Goal: Information Seeking & Learning: Learn about a topic

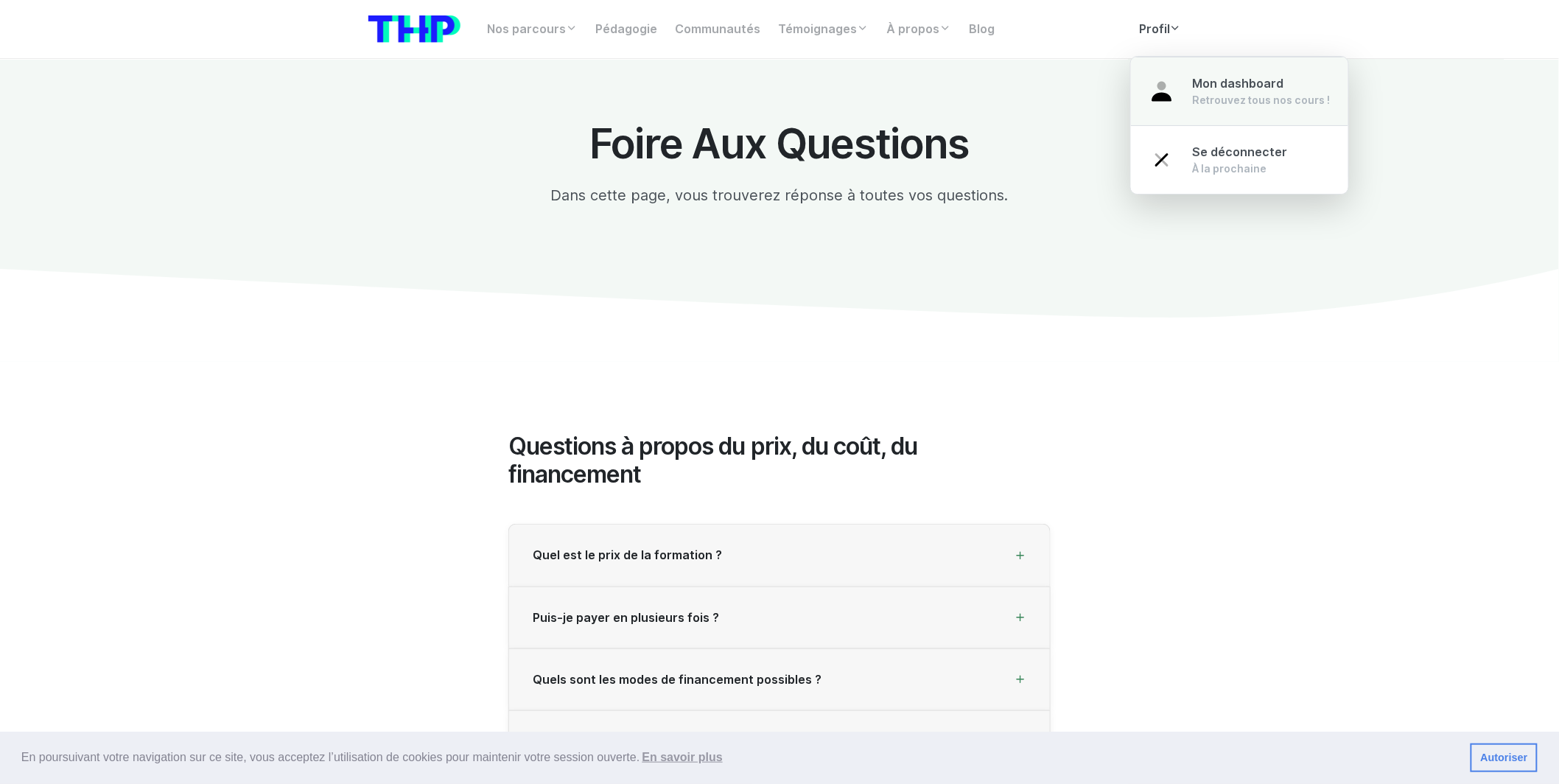
click at [1177, 103] on link "Mon dashboard Retrouvez tous nos cours !" at bounding box center [1240, 91] width 218 height 69
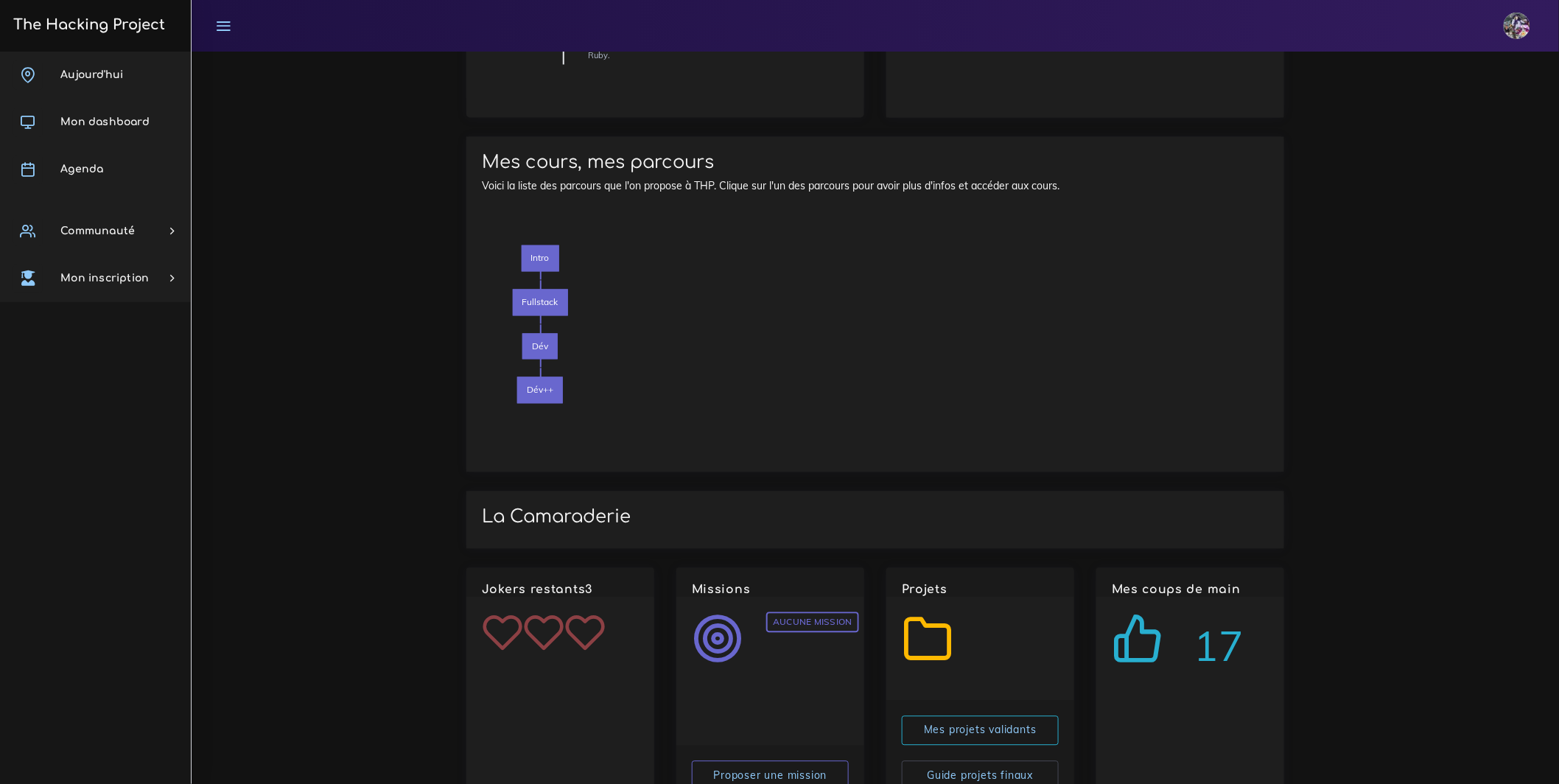
scroll to position [1228, 0]
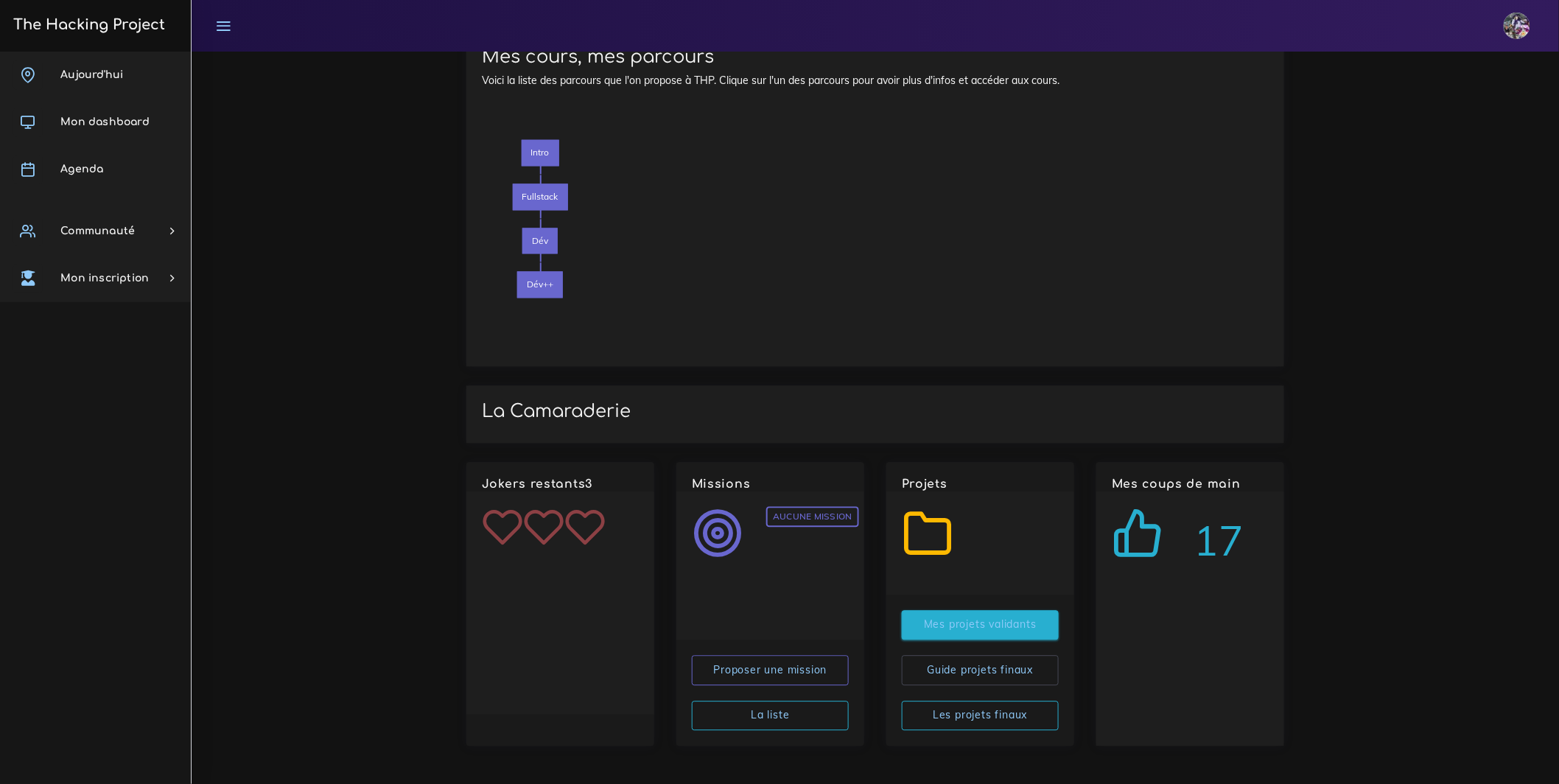
click at [1037, 627] on link "Mes projets validants" at bounding box center [980, 625] width 157 height 30
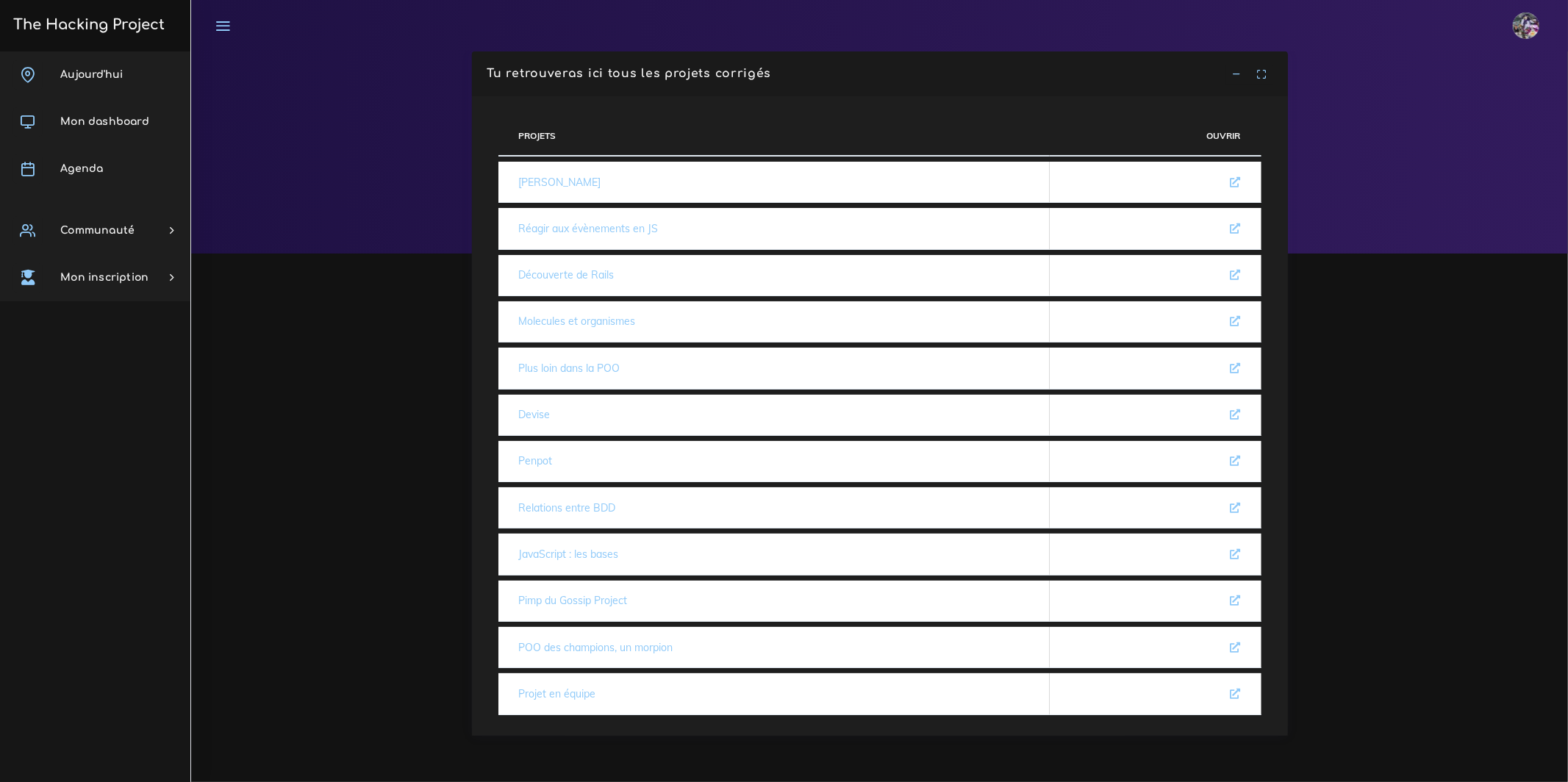
click at [564, 641] on link "POO des champions, un morpion" at bounding box center [596, 647] width 154 height 13
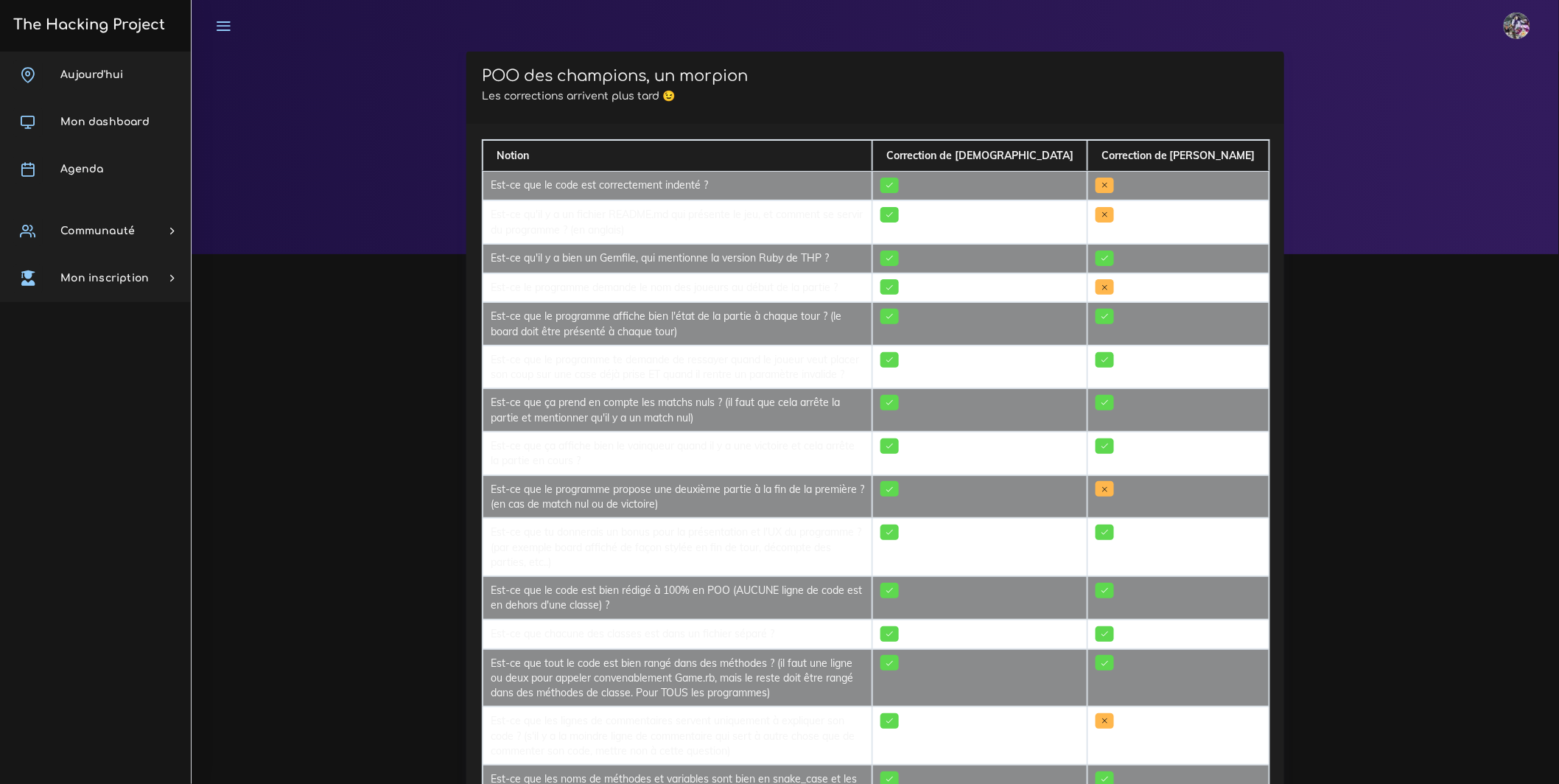
click at [588, 231] on td "Est-ce qu'il y a un fichier README.md qui présente le jeu, et comment se servir…" at bounding box center [677, 221] width 390 height 43
click at [713, 492] on td "Est-ce que le programme propose une deuxième partie à la fin de la première ? (…" at bounding box center [677, 496] width 390 height 43
click at [595, 180] on td "Est-ce que le code est correctement indenté ?" at bounding box center [677, 185] width 390 height 29
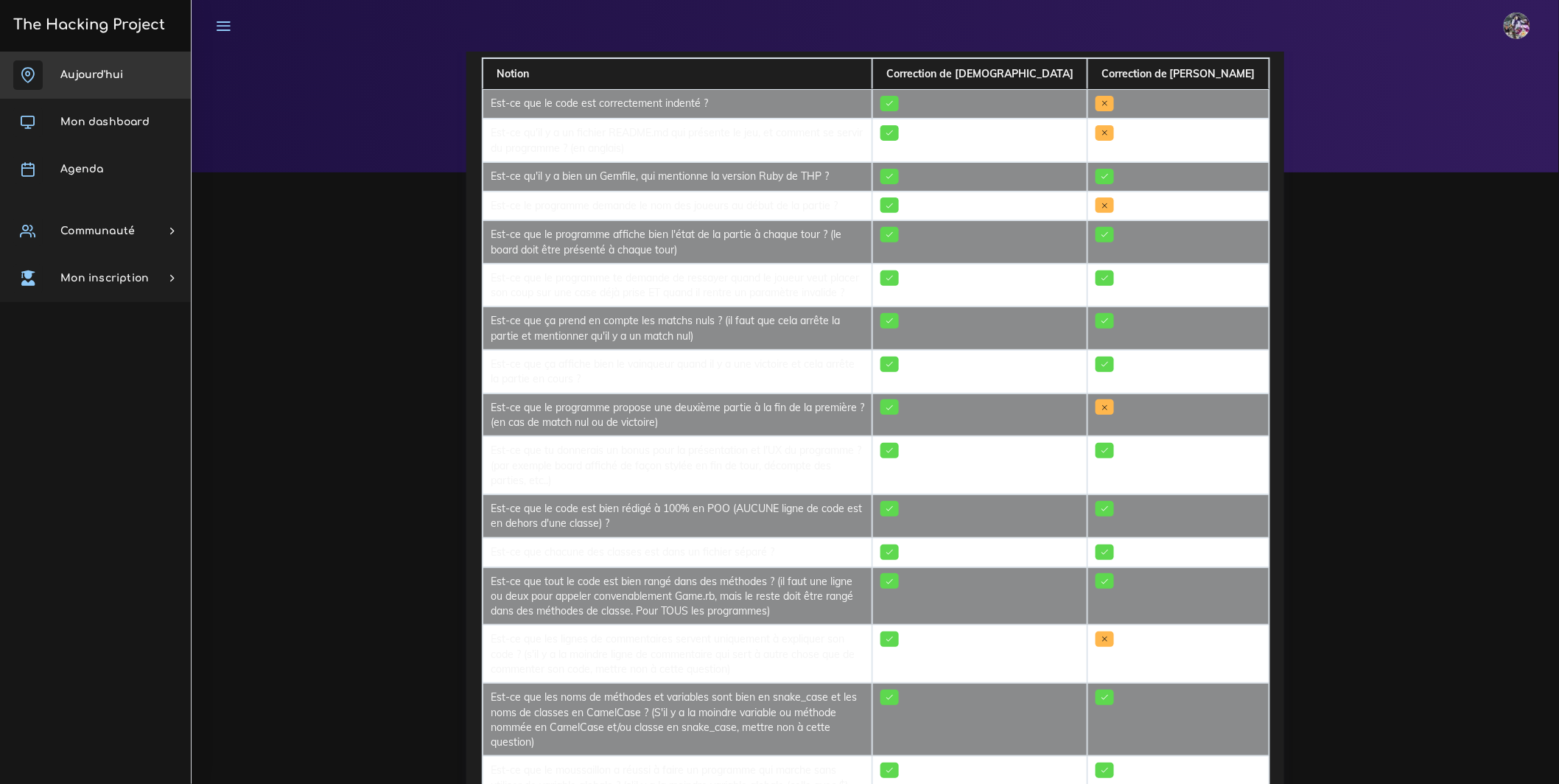
scroll to position [118, 0]
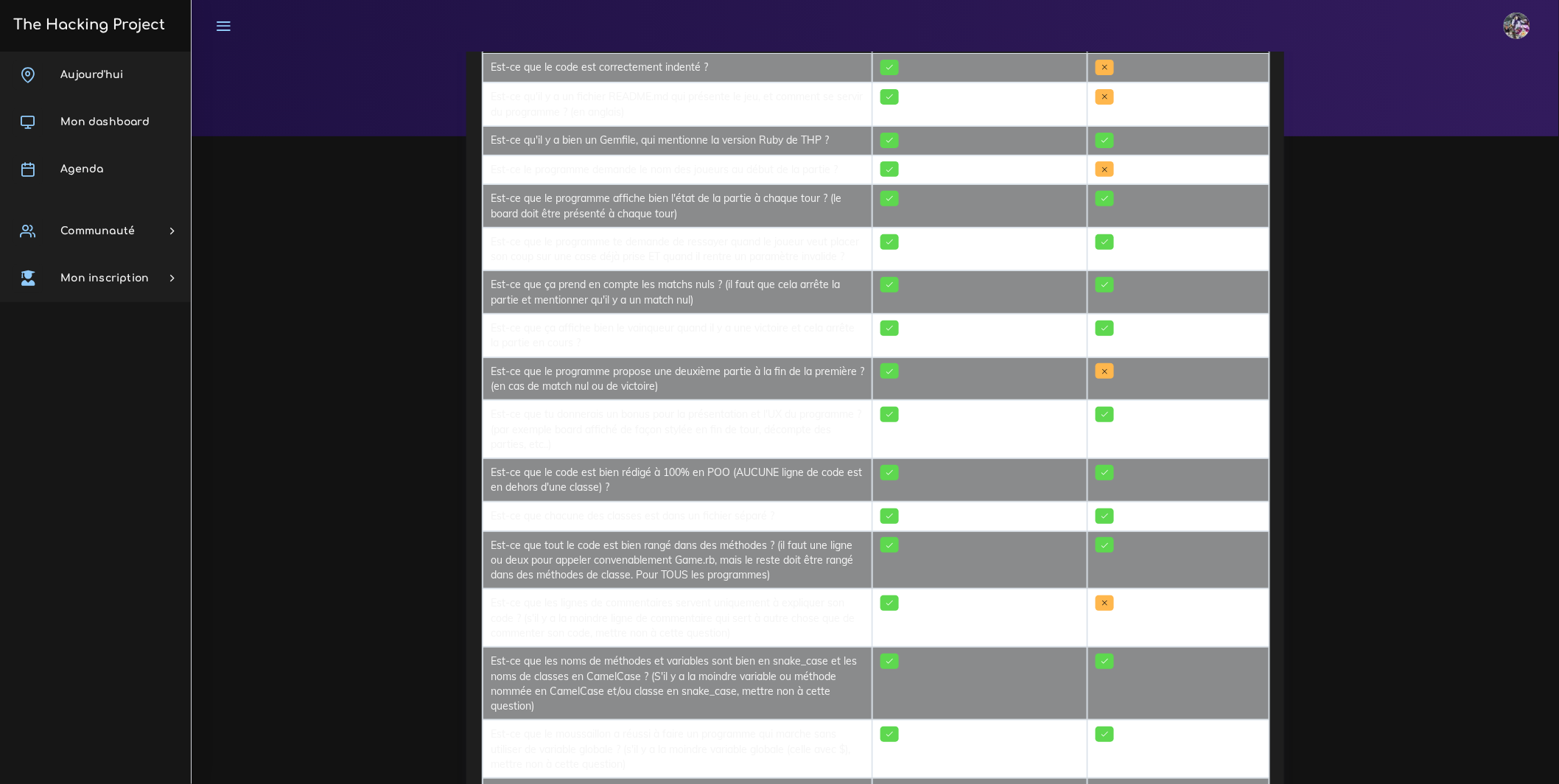
click at [114, 46] on link "The Hacking Project" at bounding box center [87, 24] width 156 height 49
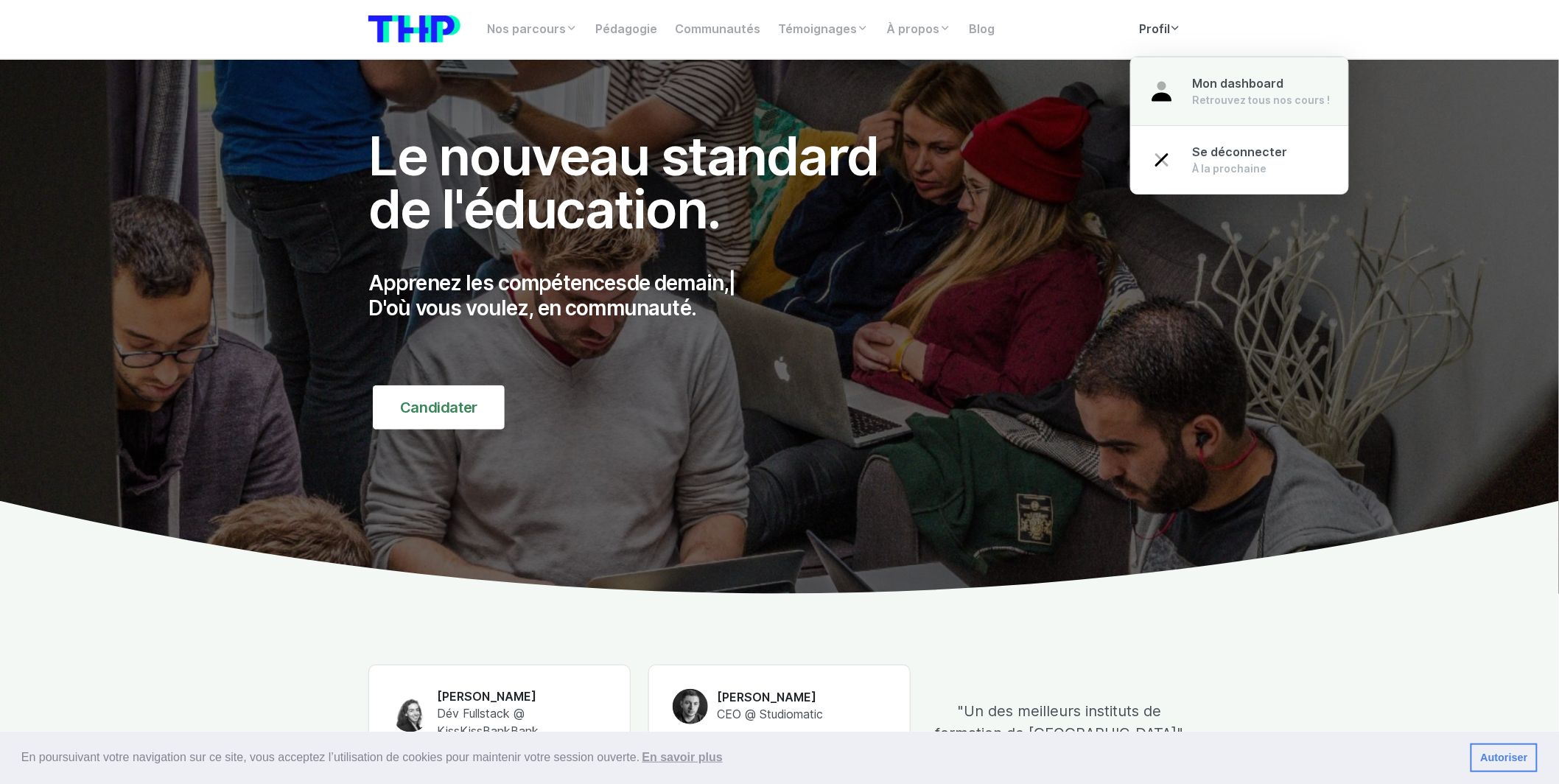
click at [1196, 102] on div "Retrouvez tous nos cours !" at bounding box center [1262, 100] width 138 height 15
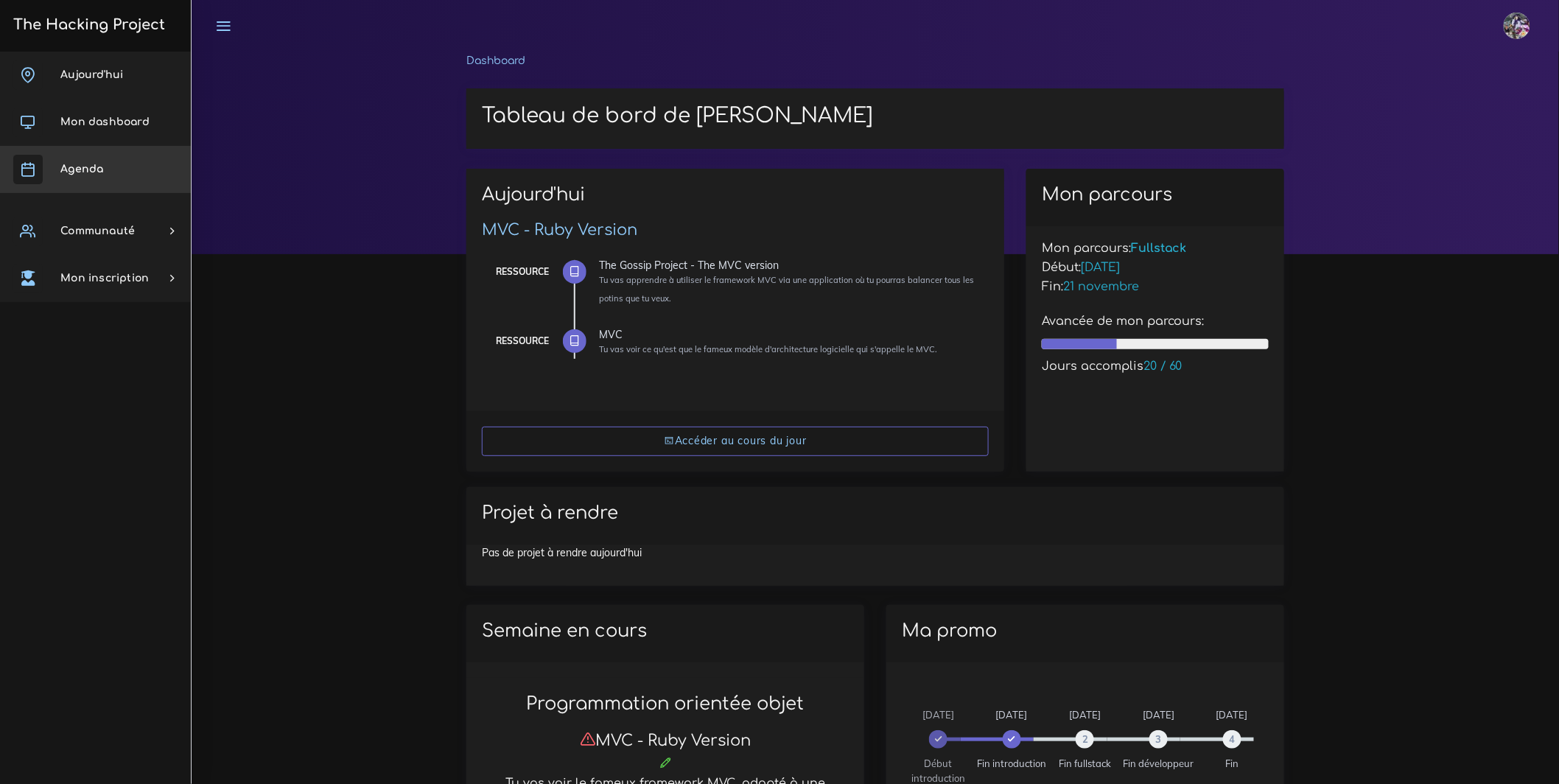
click at [44, 178] on link "Agenda" at bounding box center [95, 169] width 191 height 47
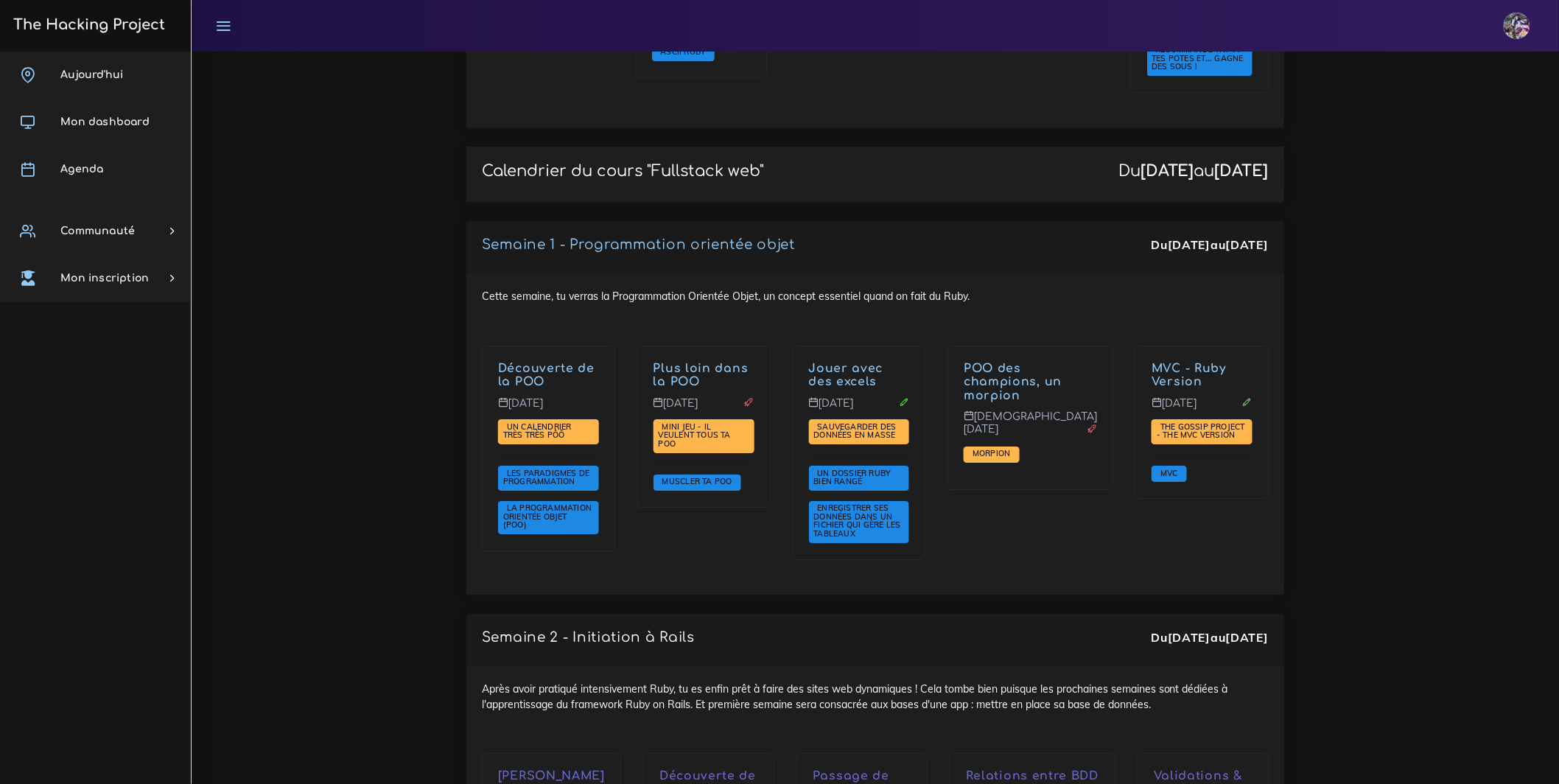
scroll to position [2008, 0]
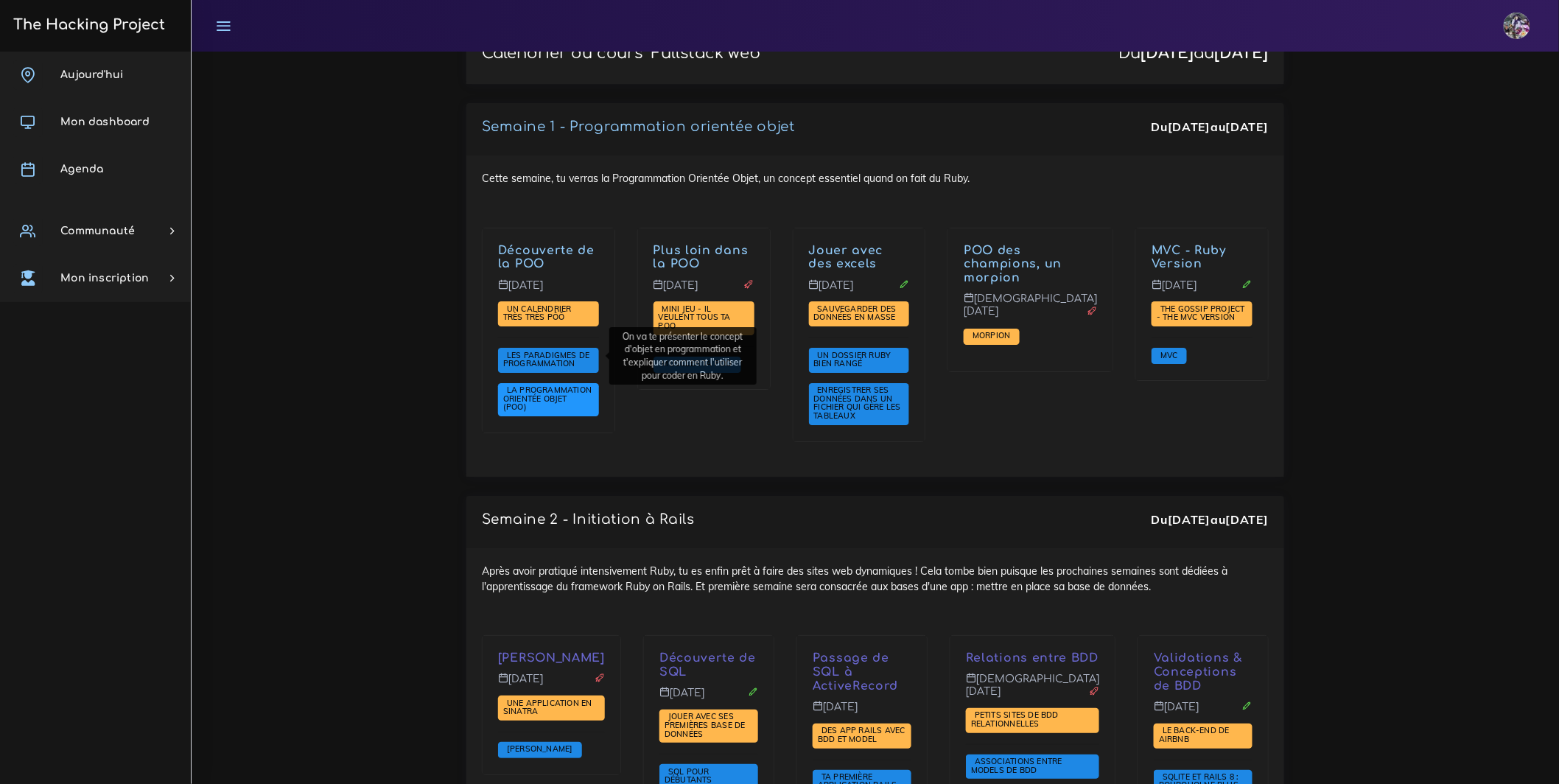
click at [556, 385] on span "La Programmation Orientée Objet (POO)" at bounding box center [548, 398] width 88 height 28
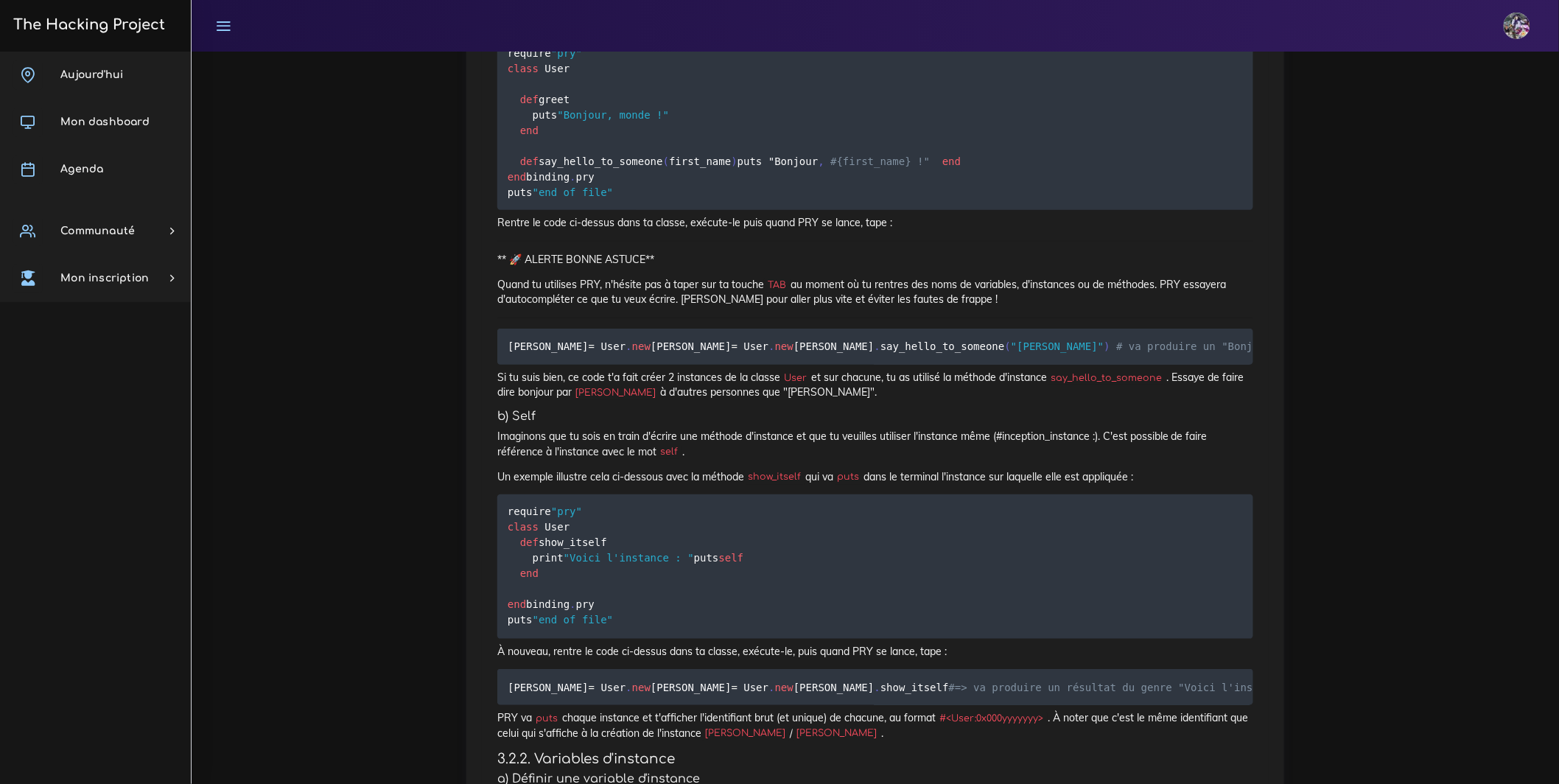
scroll to position [2589, 0]
drag, startPoint x: 538, startPoint y: 534, endPoint x: 691, endPoint y: 537, distance: 153.0
click at [686, 199] on code "require "pry" class User def greet puts "Bonjour, monde !" end def say_hello_to…" at bounding box center [734, 121] width 453 height 155
click at [755, 210] on pre "require "pry" class User def greet puts "Bonjour, monde !" end def say_hello_to…" at bounding box center [875, 121] width 756 height 176
drag, startPoint x: 767, startPoint y: 557, endPoint x: 553, endPoint y: 563, distance: 214.1
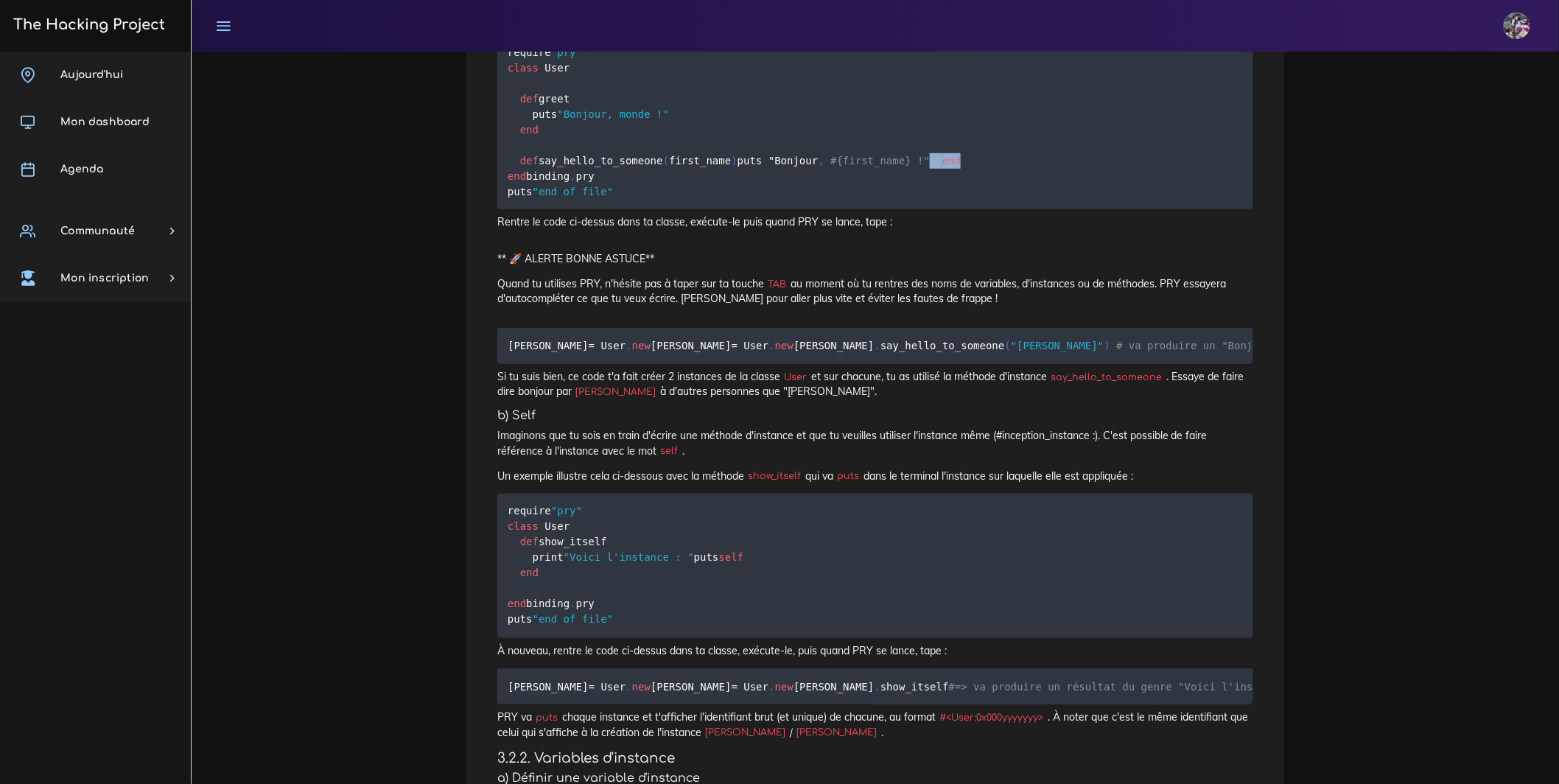
click at [554, 210] on pre "require "pry" class User def greet puts "Bonjour, monde !" end def say_hello_to…" at bounding box center [875, 121] width 756 height 176
click at [553, 199] on code "require "pry" class User def greet puts "Bonjour, monde !" end def say_hello_to…" at bounding box center [734, 121] width 453 height 155
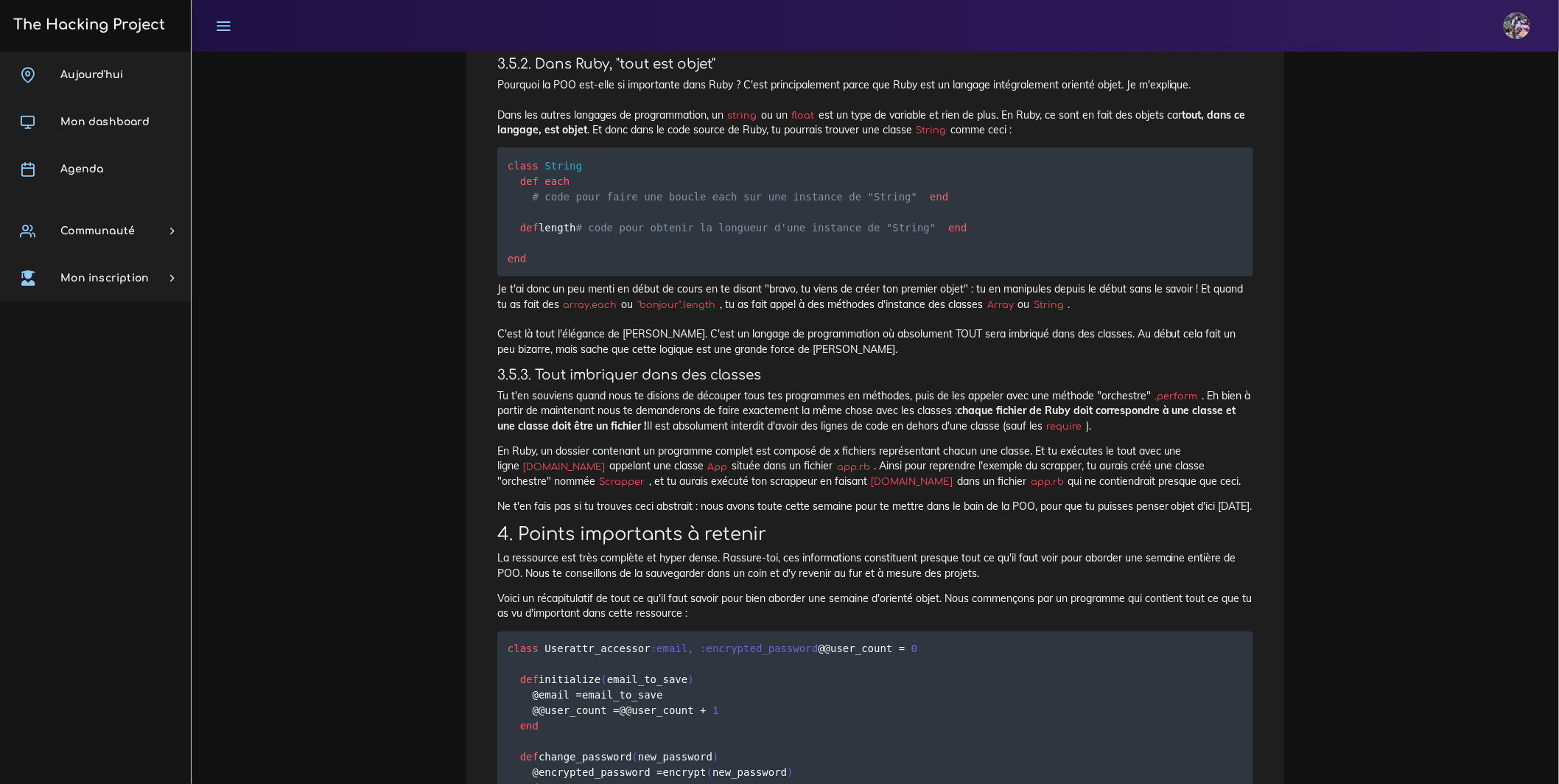
scroll to position [7166, 0]
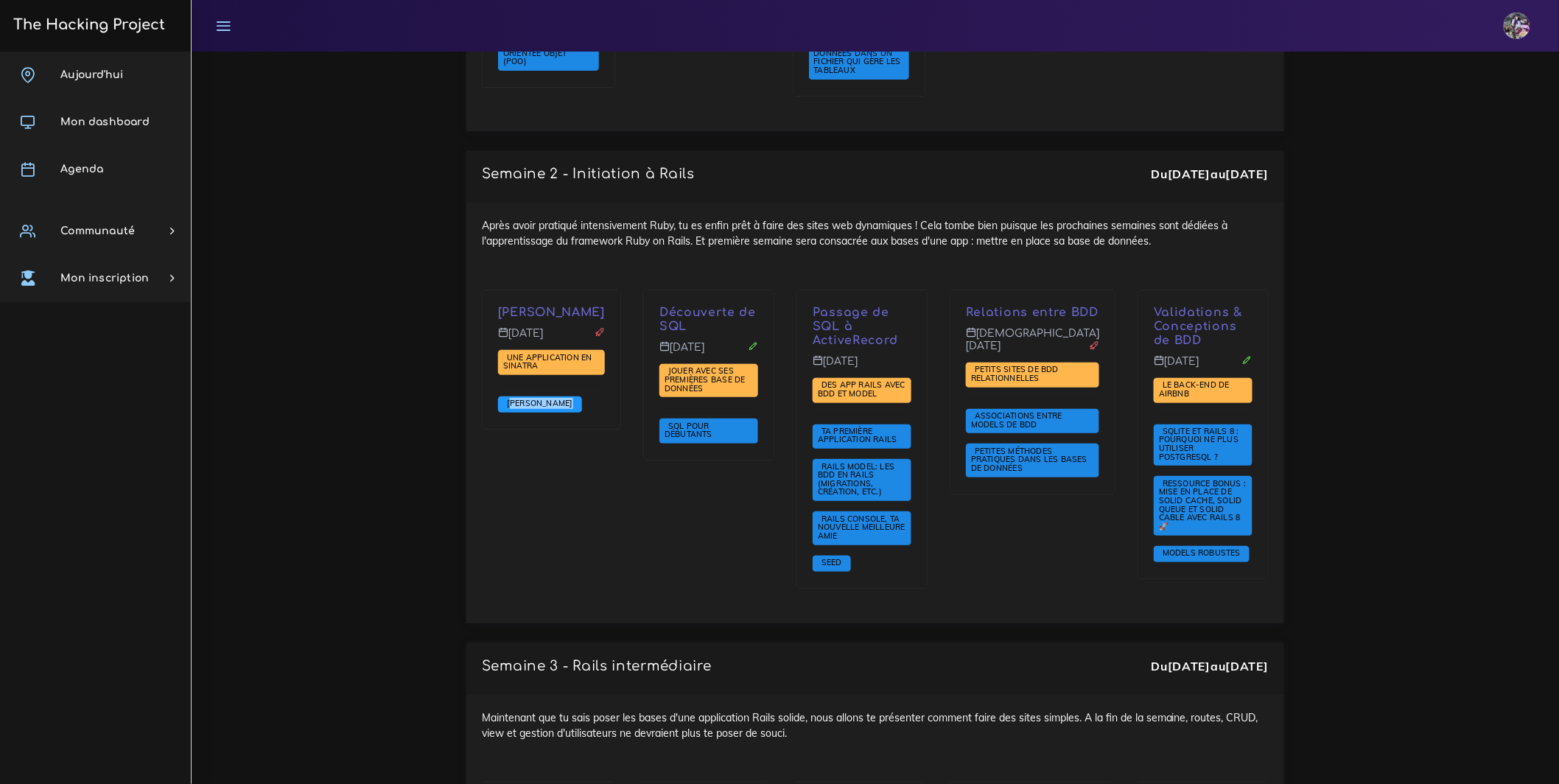
click at [525, 398] on span "Sinatra" at bounding box center [540, 403] width 73 height 10
click at [543, 352] on span "Une application en Sinatra" at bounding box center [548, 362] width 89 height 19
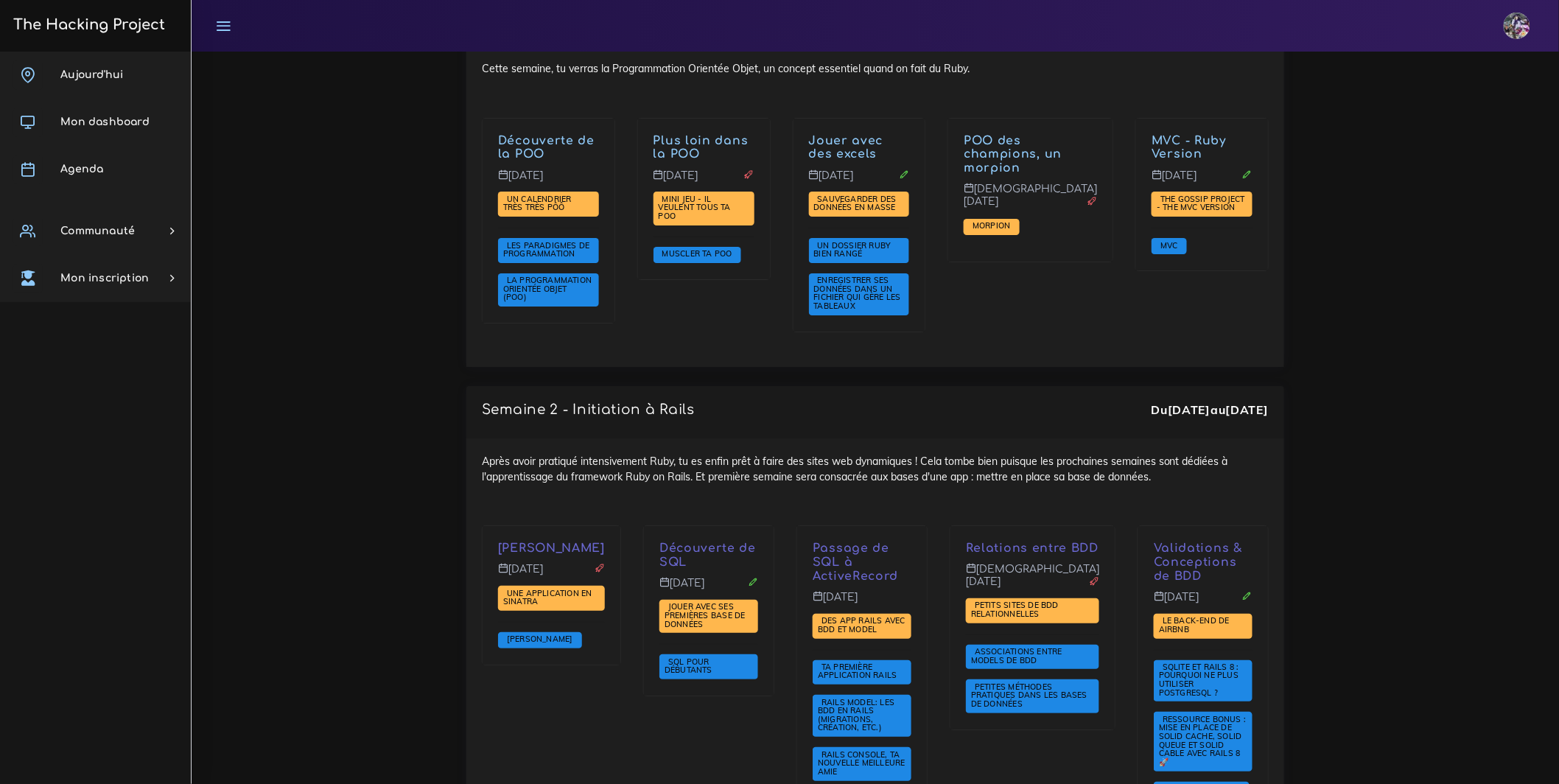
scroll to position [1806, 0]
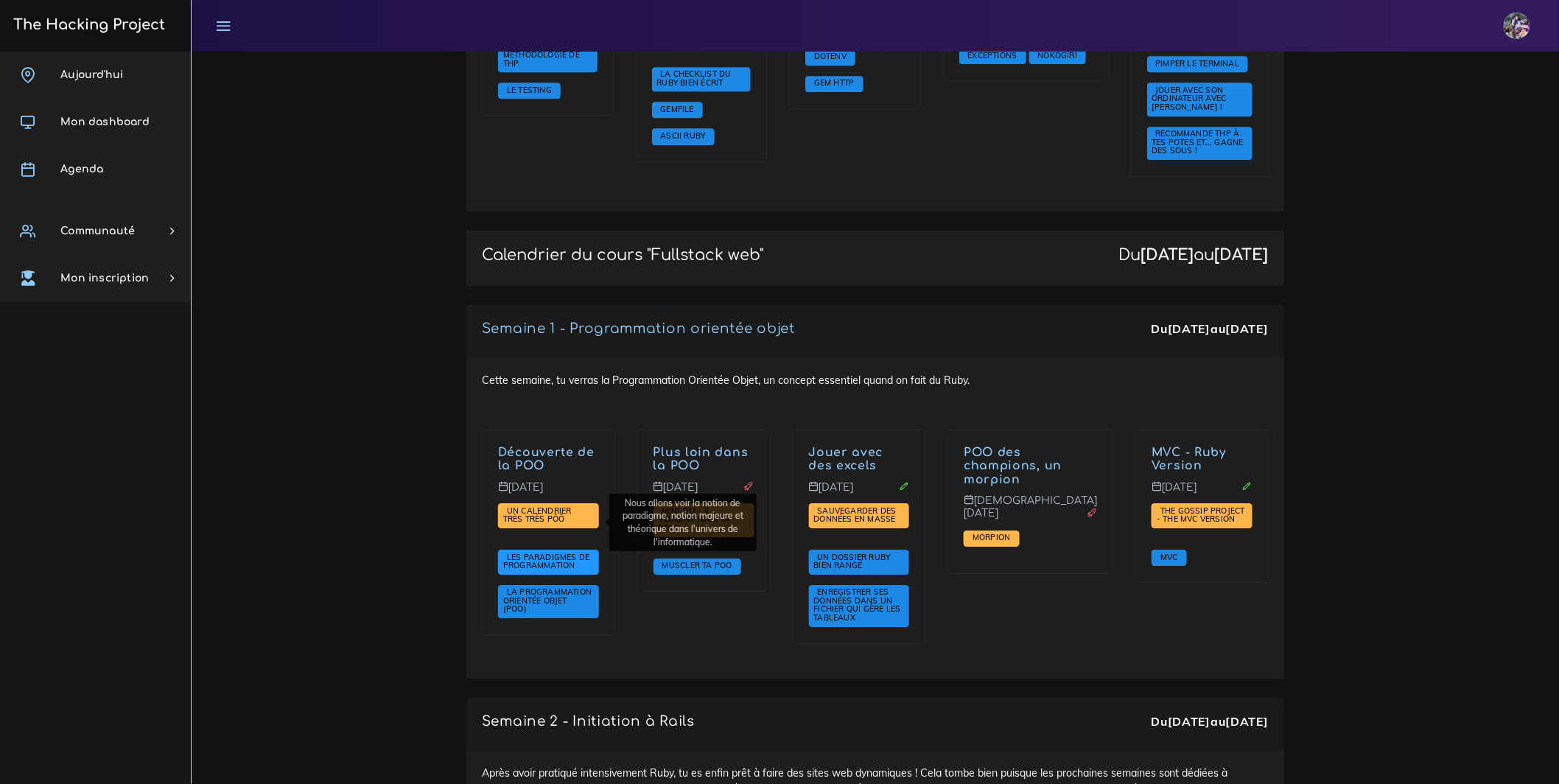
click at [561, 552] on span "Les paradigmes de programmation" at bounding box center [547, 561] width 87 height 19
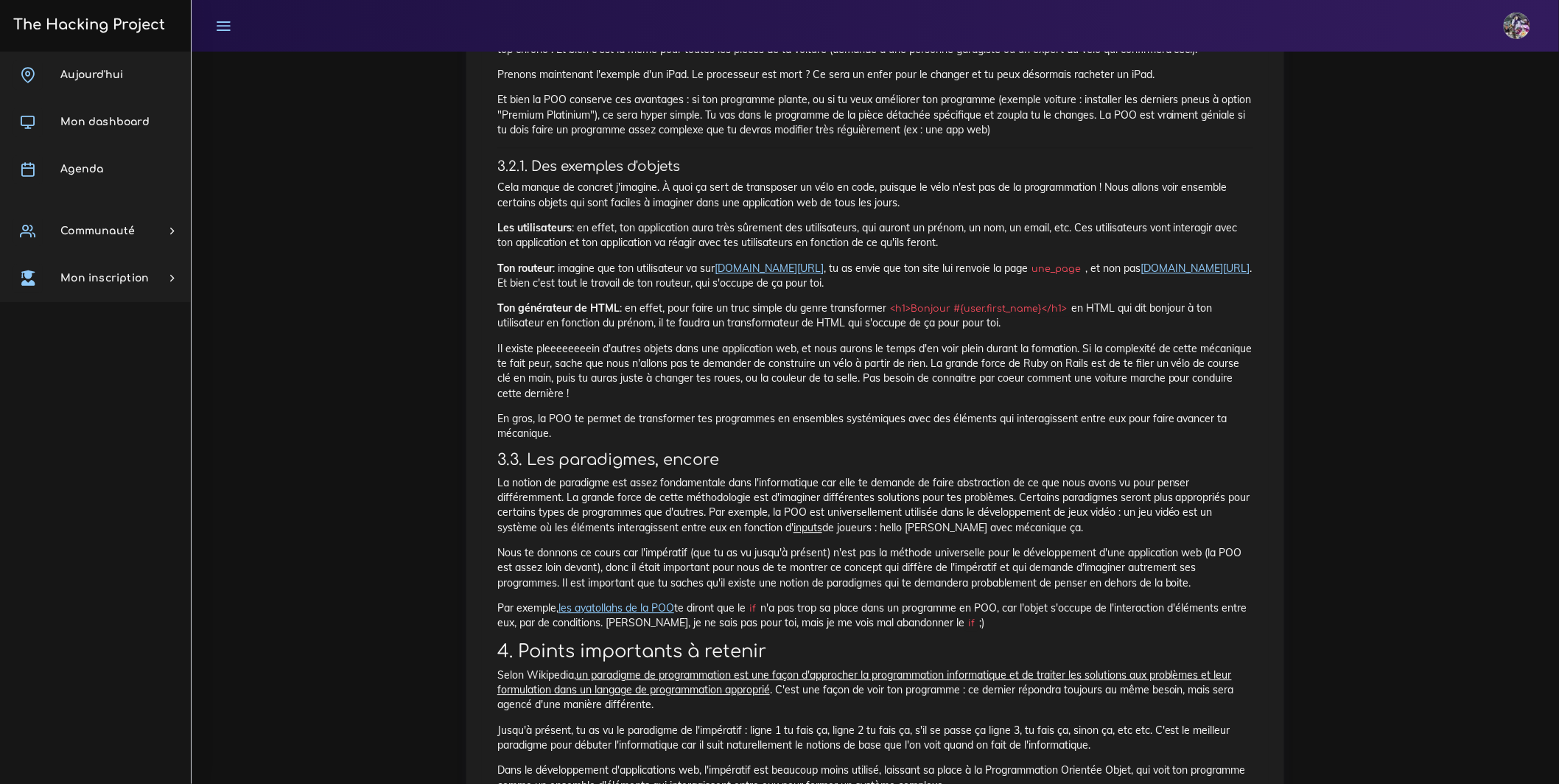
scroll to position [1362, 0]
click at [792, 273] on link "[DOMAIN_NAME][URL]" at bounding box center [769, 266] width 109 height 13
click at [1140, 273] on link "[DOMAIN_NAME][URL]" at bounding box center [1195, 266] width 109 height 13
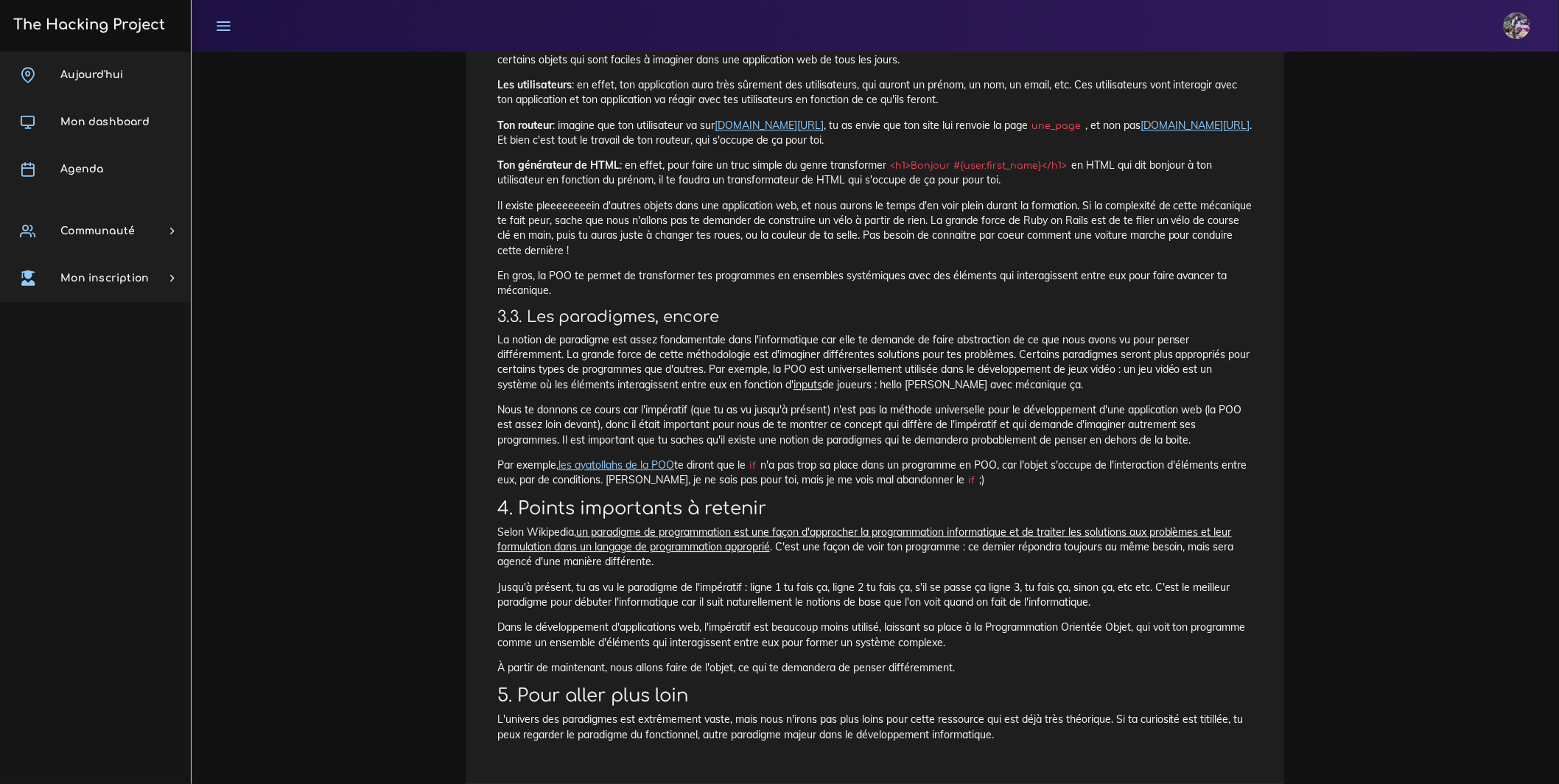
scroll to position [1614, 0]
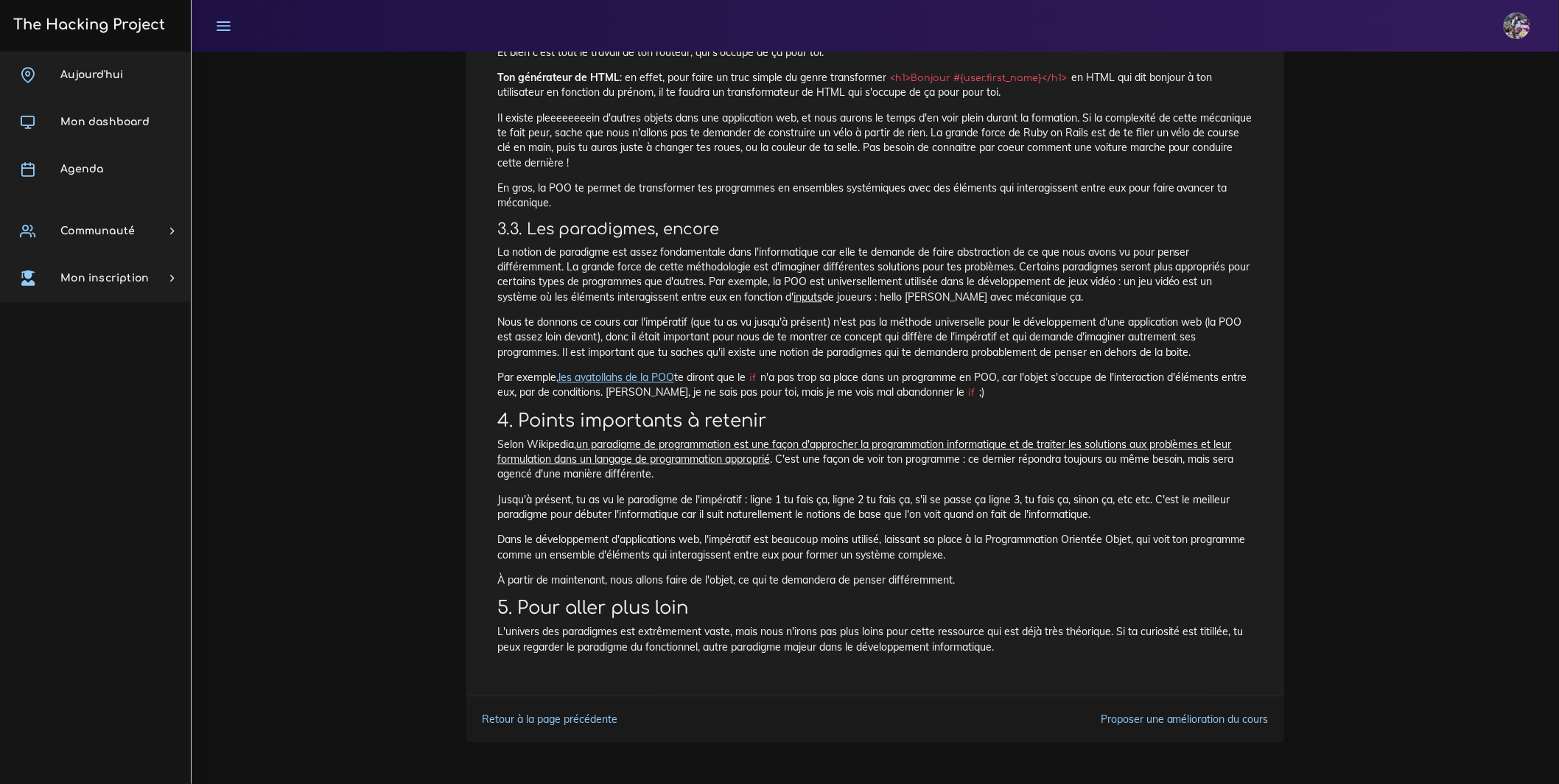
click at [675, 384] on link "les ayatollahs de la POO" at bounding box center [616, 377] width 116 height 13
click at [579, 726] on link "Retour à la page précédente" at bounding box center [549, 719] width 136 height 13
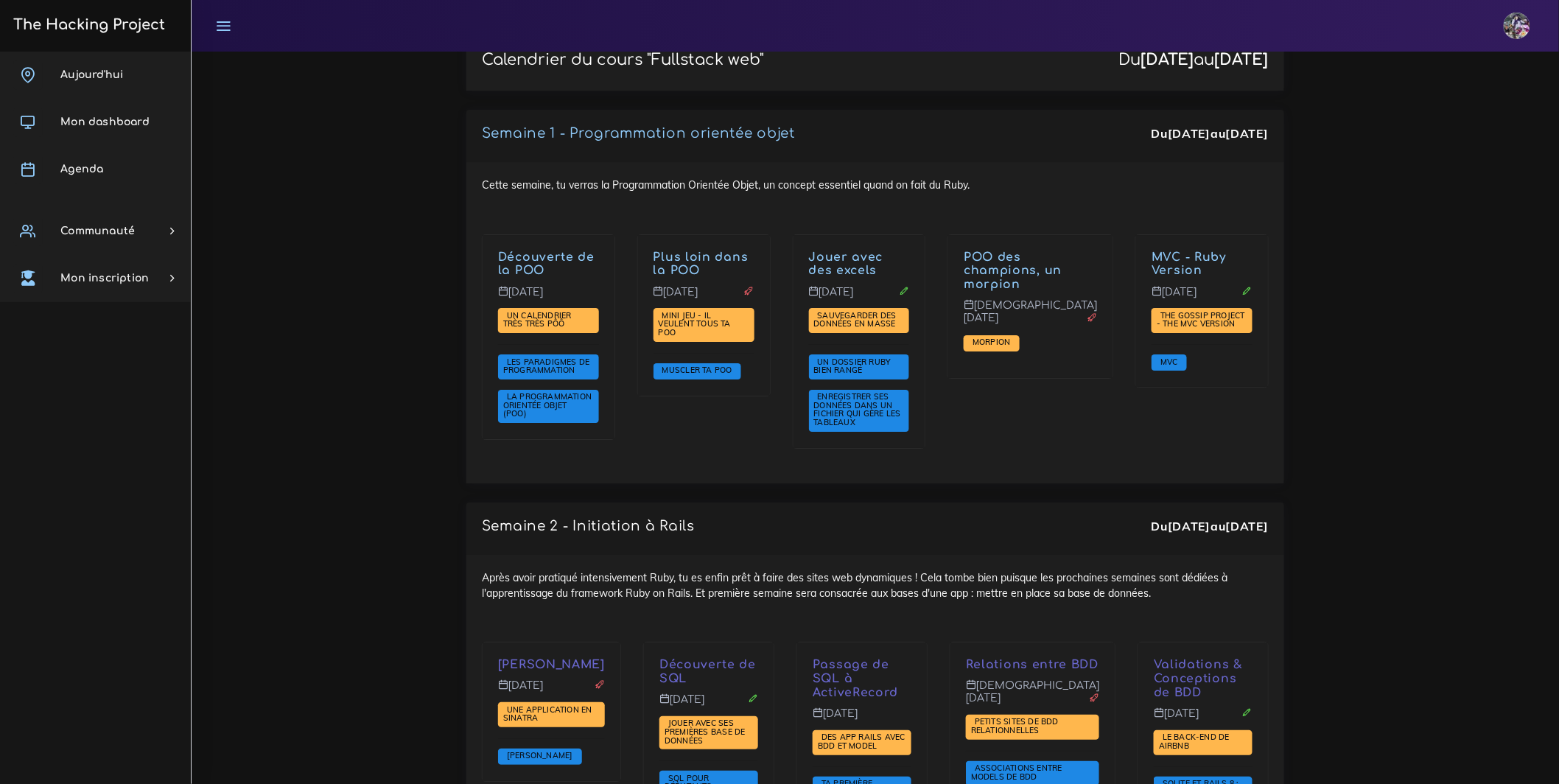
scroll to position [1924, 0]
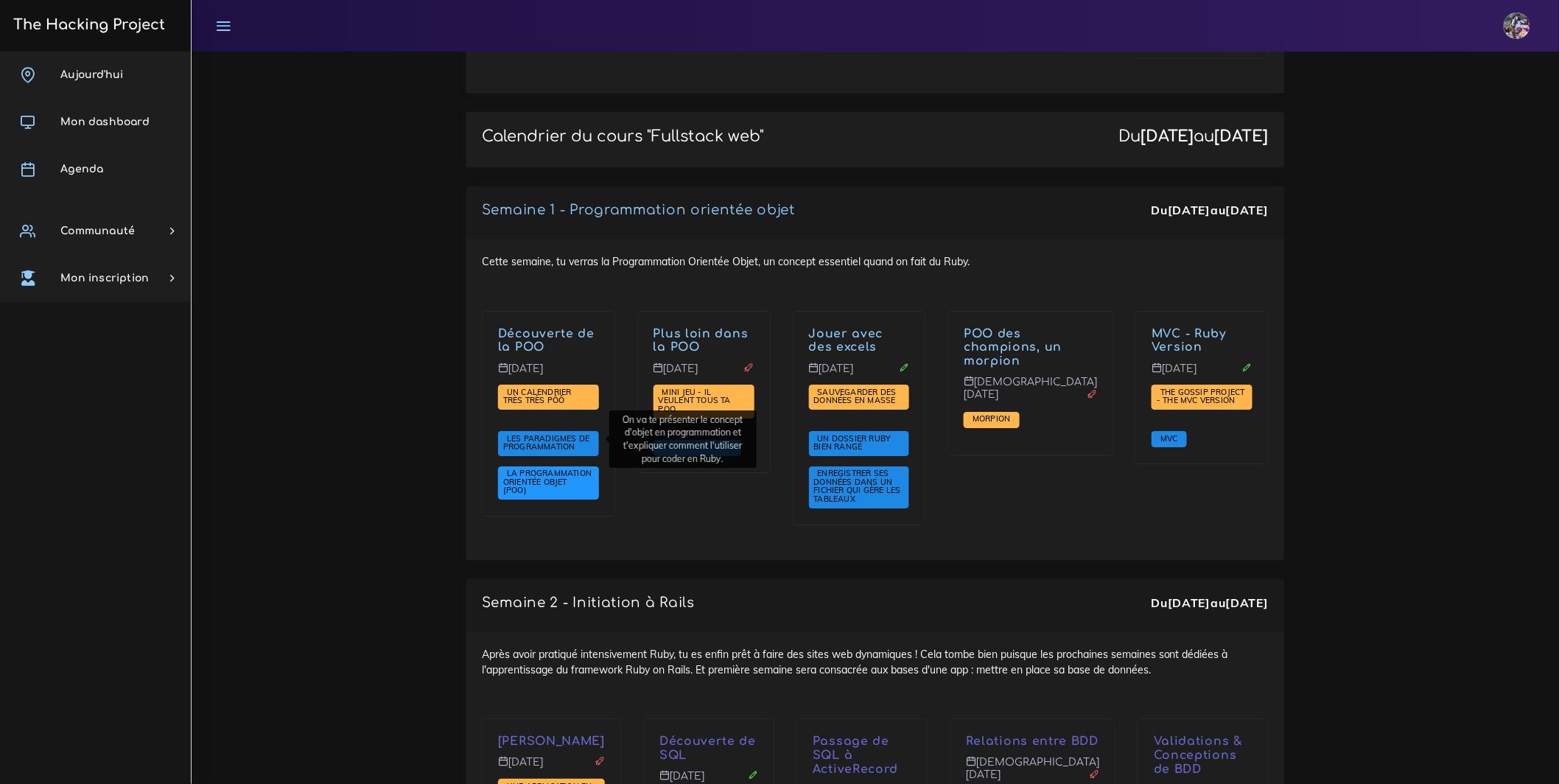
click at [585, 468] on span "La Programmation Orientée Objet (POO)" at bounding box center [548, 481] width 88 height 28
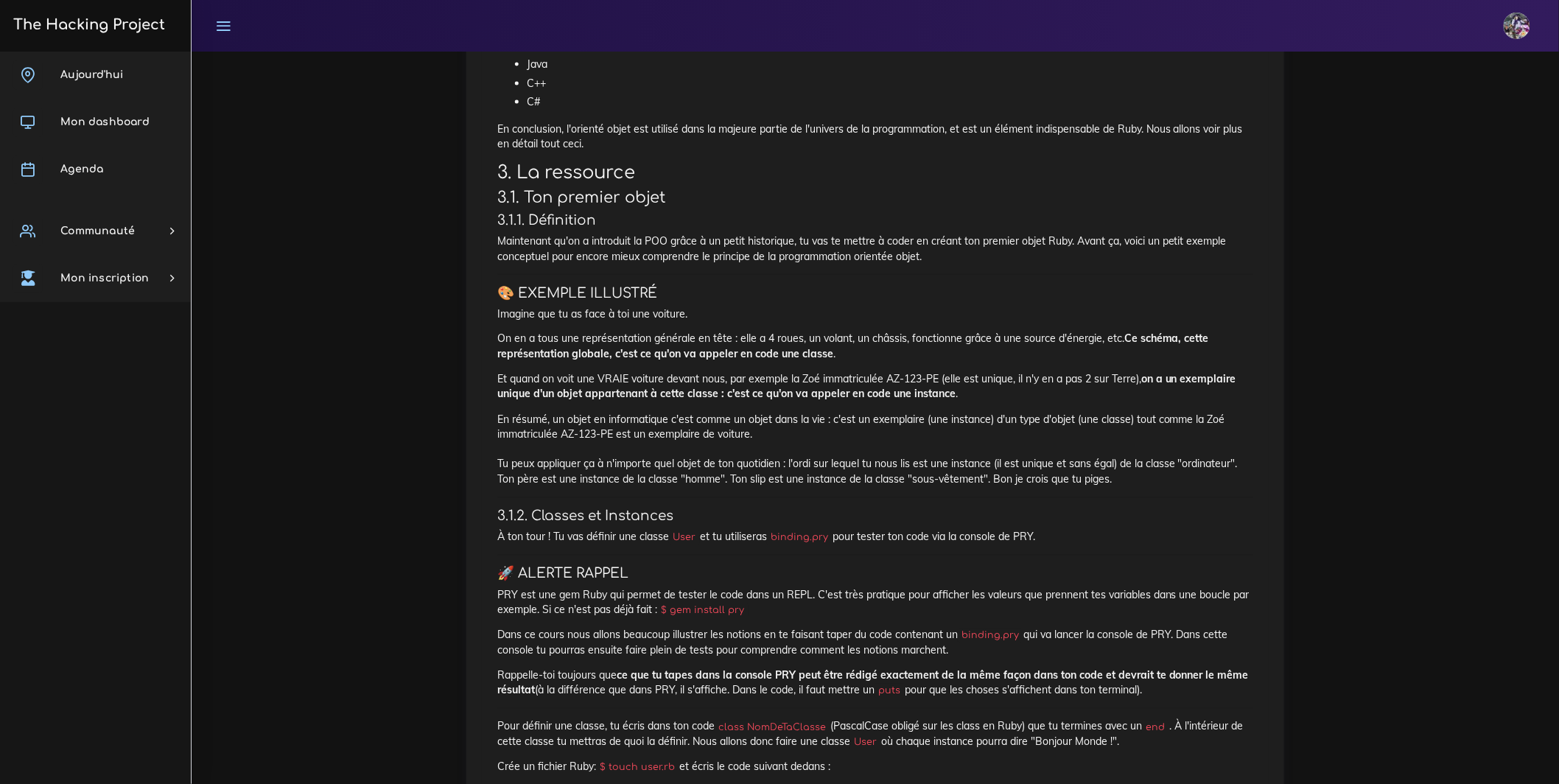
scroll to position [992, 0]
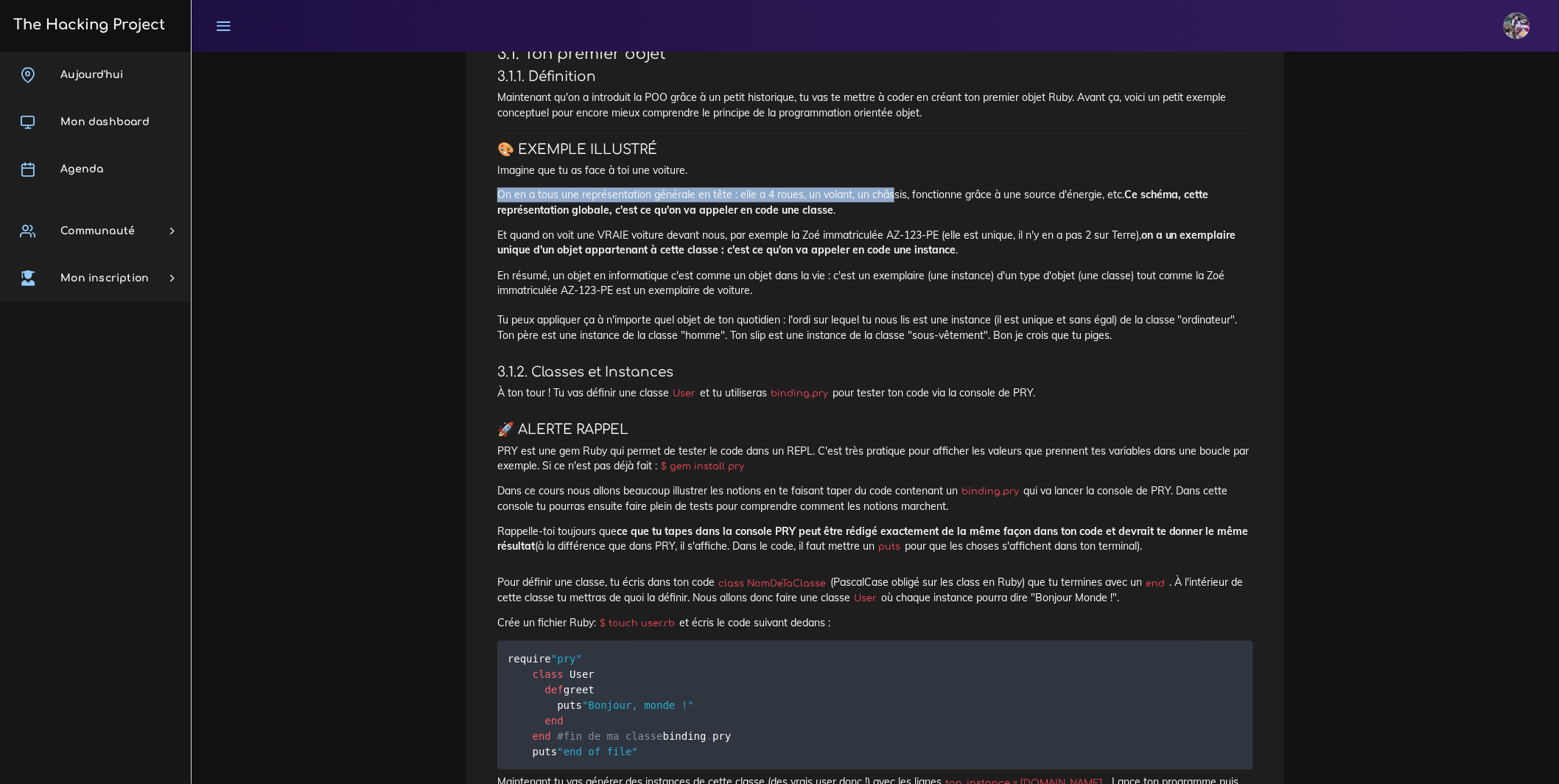
drag, startPoint x: 526, startPoint y: 314, endPoint x: 951, endPoint y: 319, distance: 425.0
click at [948, 218] on p "On en a tous une représentation générale en tête : elle a 4 roues, un volant, u…" at bounding box center [875, 203] width 756 height 30
click at [963, 218] on p "On en a tous une représentation générale en tête : elle a 4 roues, un volant, u…" at bounding box center [875, 203] width 756 height 30
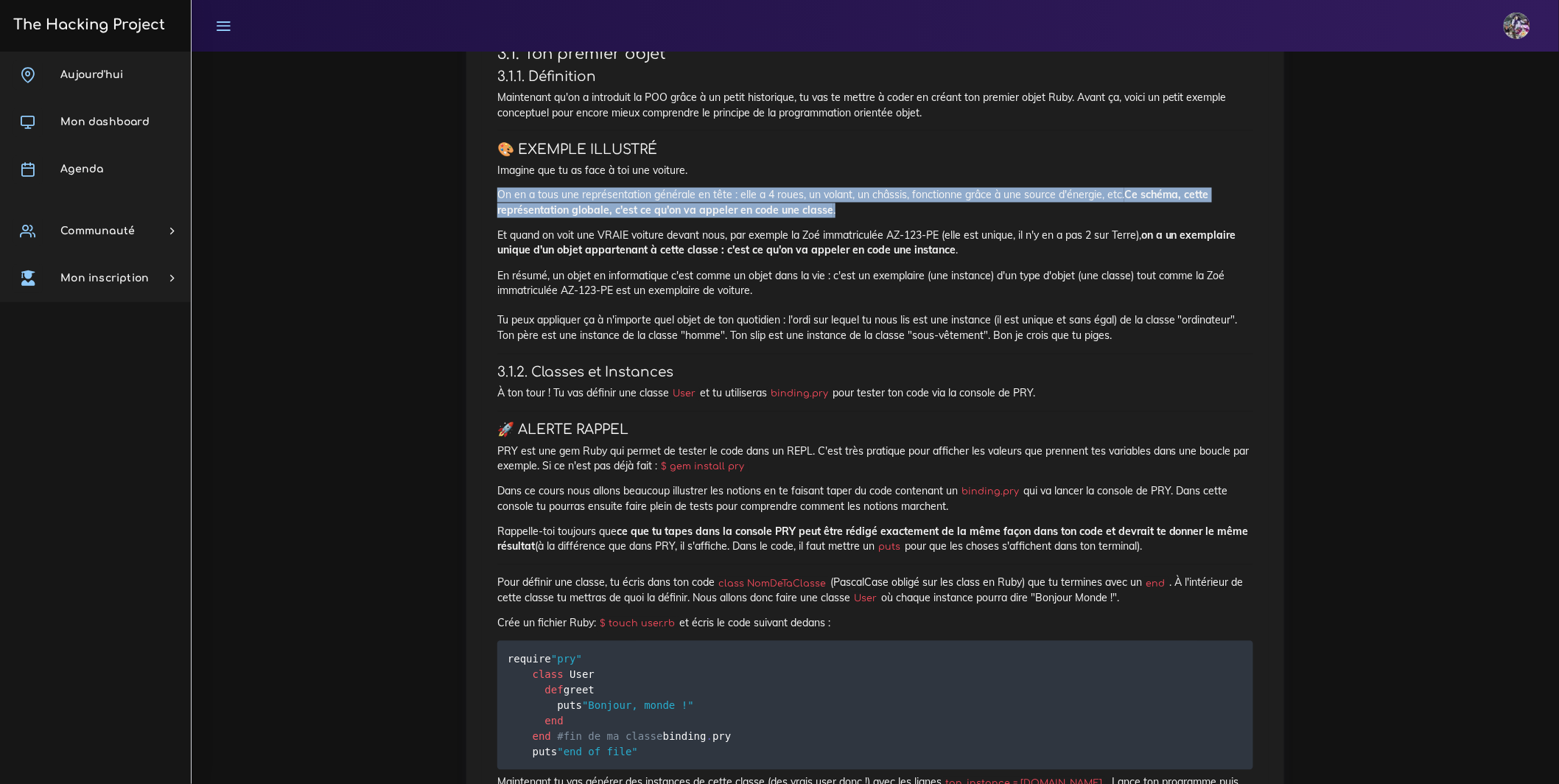
drag, startPoint x: 959, startPoint y: 334, endPoint x: 493, endPoint y: 321, distance: 466.2
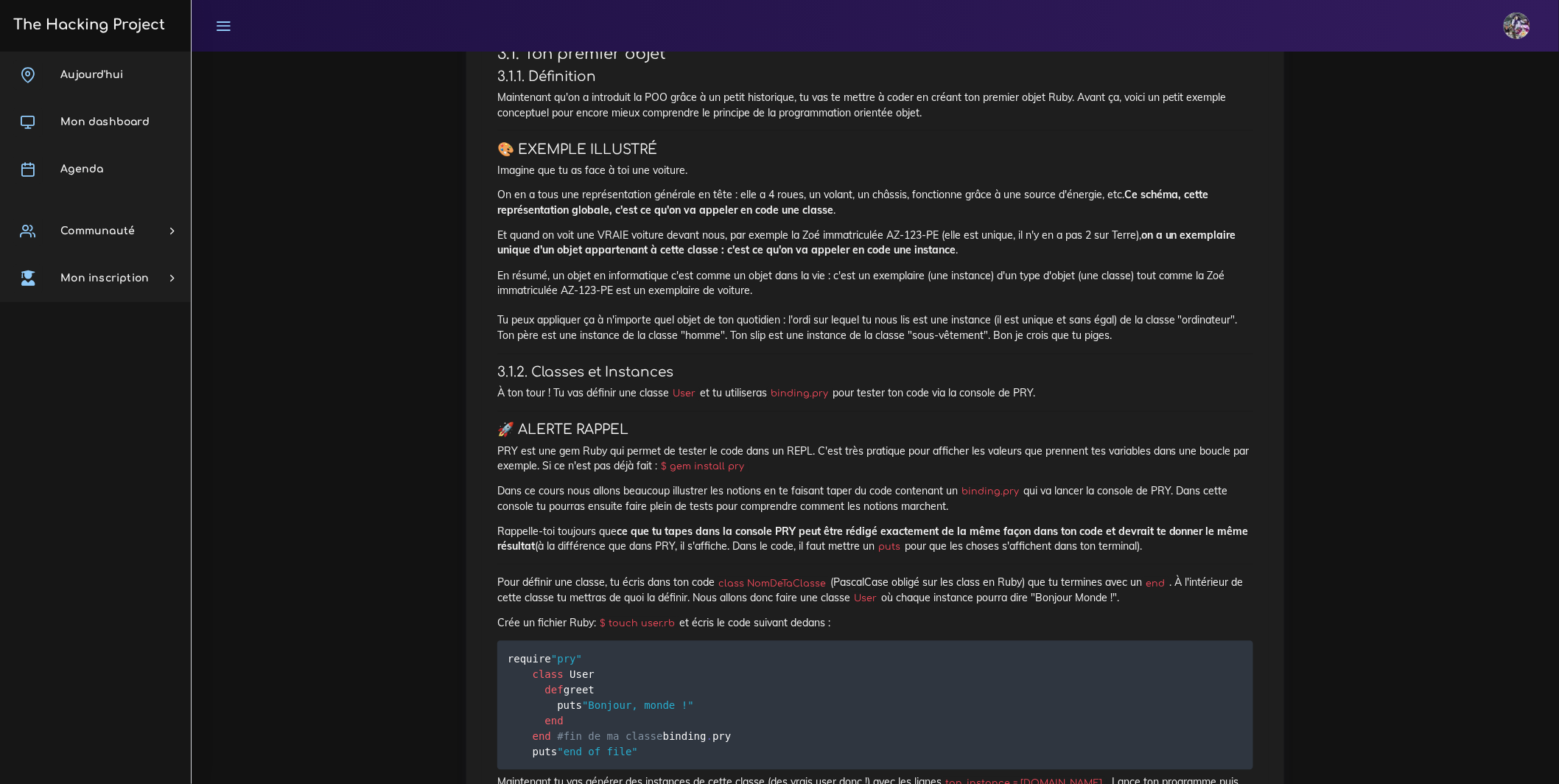
click at [502, 218] on p "On en a tous une représentation générale en tête : elle a 4 roues, un volant, u…" at bounding box center [875, 203] width 756 height 30
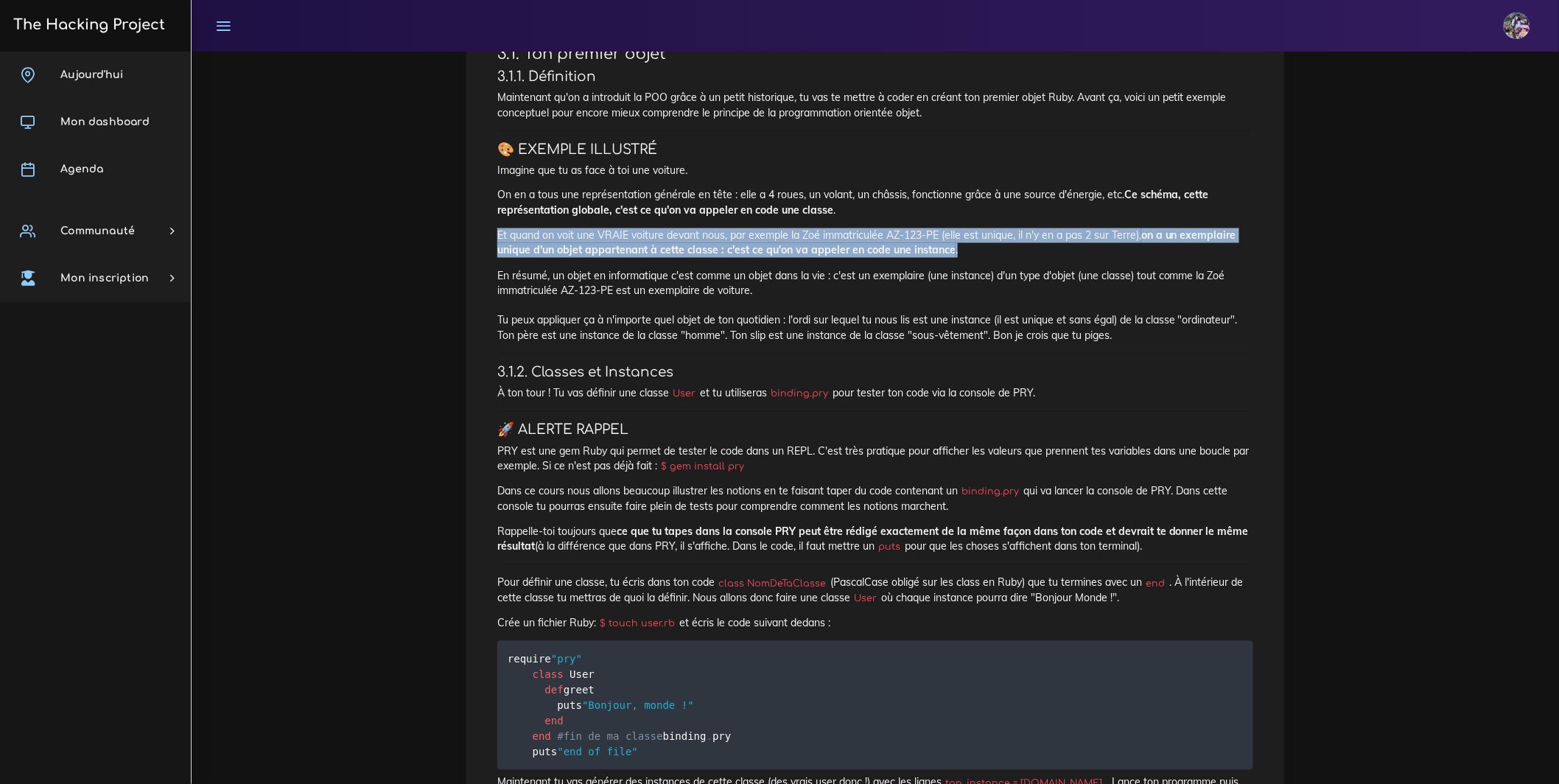
drag, startPoint x: 493, startPoint y: 349, endPoint x: 1065, endPoint y: 387, distance: 573.3
click at [1065, 258] on p "Et quand on voit une VRAIE voiture devant nous, par exemple la Zoé immatriculée…" at bounding box center [875, 243] width 756 height 30
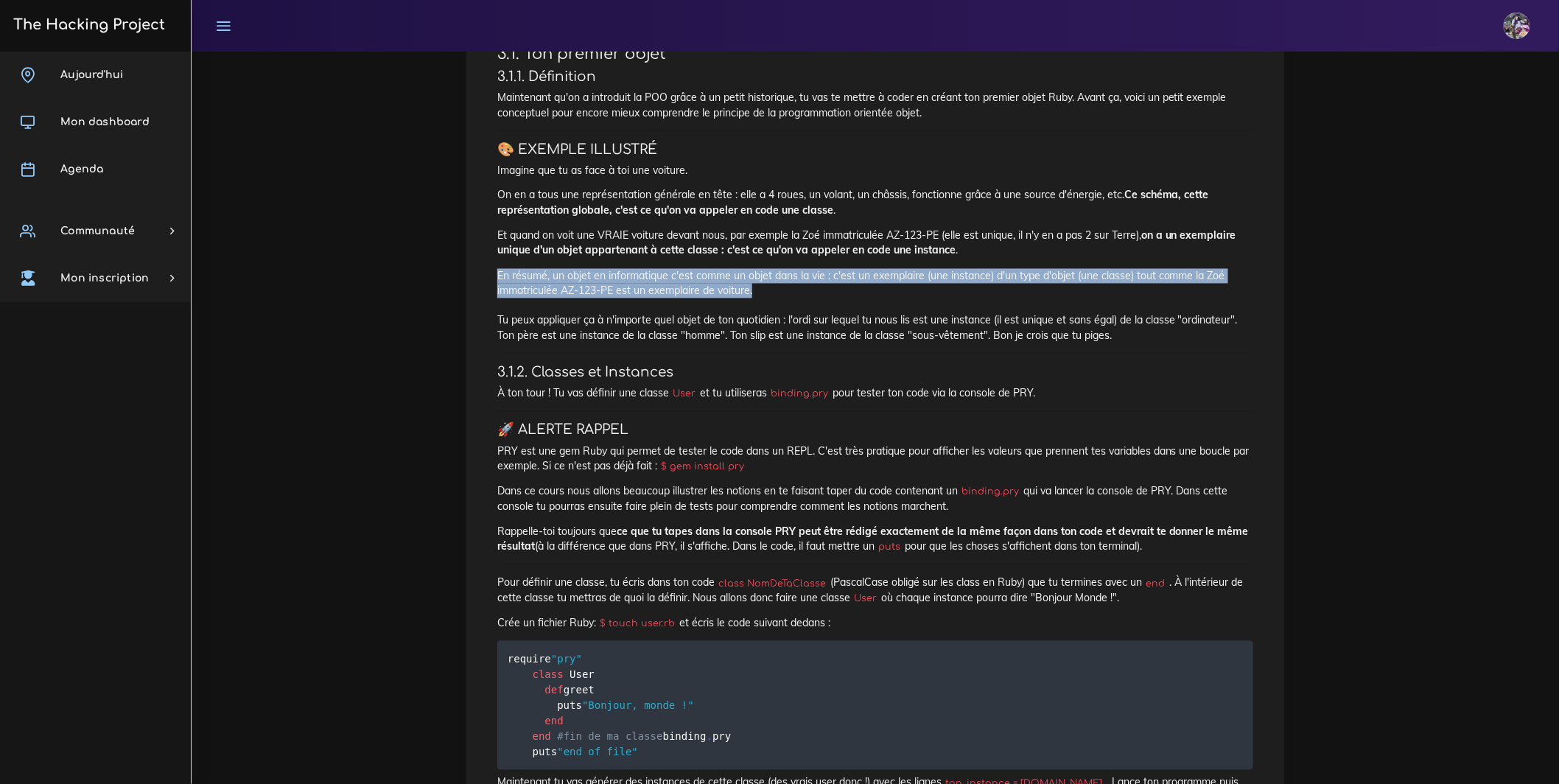
drag, startPoint x: 497, startPoint y: 410, endPoint x: 880, endPoint y: 422, distance: 383.2
click at [649, 344] on p "En résumé, un objet en informatique c'est comme un objet dans la vie : c'est un…" at bounding box center [875, 306] width 756 height 74
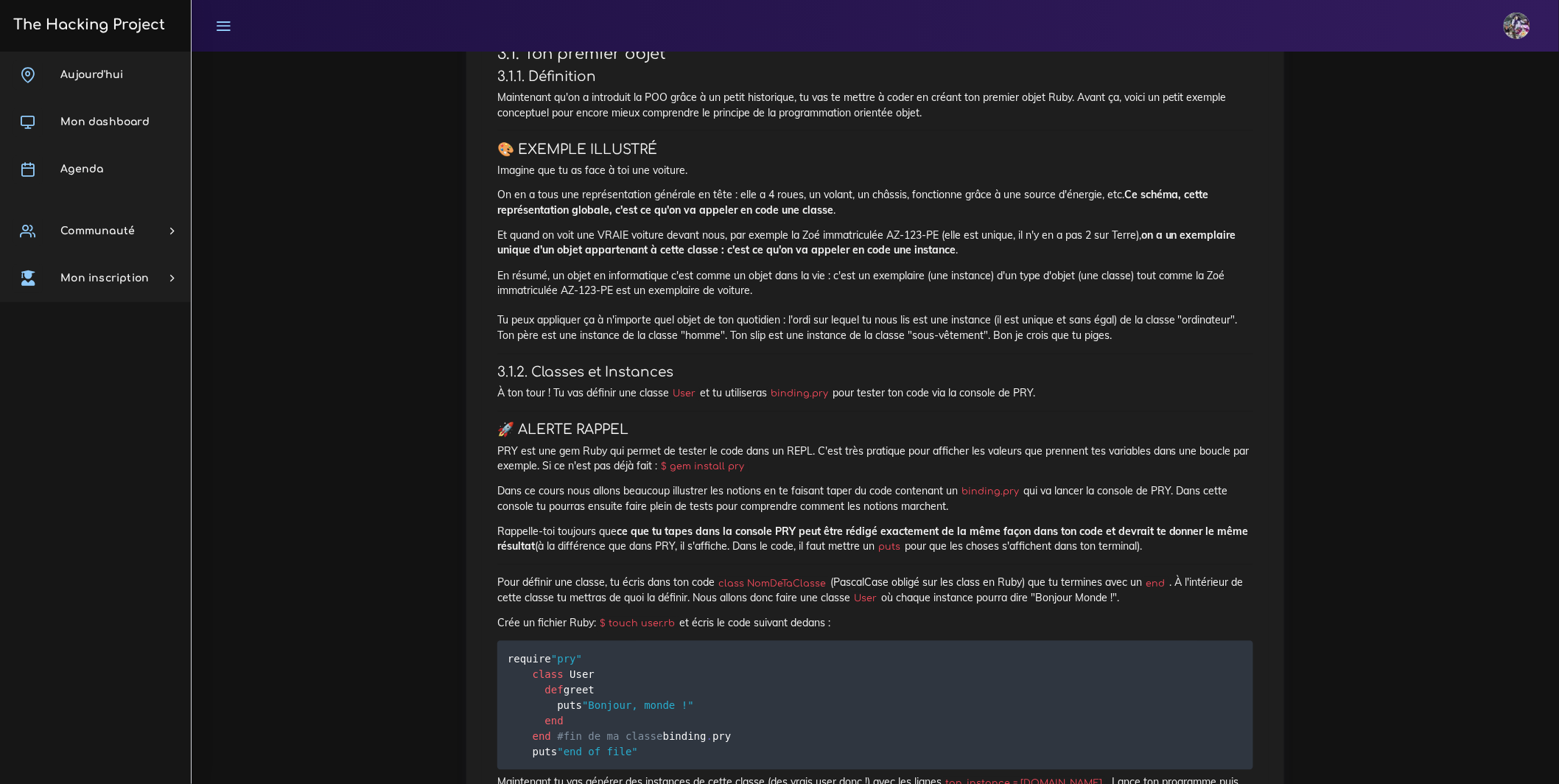
click at [580, 344] on p "En résumé, un objet en informatique c'est comme un objet dans la vie : c'est un…" at bounding box center [875, 306] width 756 height 74
drag, startPoint x: 947, startPoint y: 416, endPoint x: 1054, endPoint y: 415, distance: 107.0
click at [1047, 344] on p "En résumé, un objet en informatique c'est comme un objet dans la vie : c'est un…" at bounding box center [875, 306] width 756 height 74
drag, startPoint x: 1055, startPoint y: 415, endPoint x: 1066, endPoint y: 415, distance: 11.0
click at [1059, 344] on p "En résumé, un objet en informatique c'est comme un objet dans la vie : c'est un…" at bounding box center [875, 306] width 756 height 74
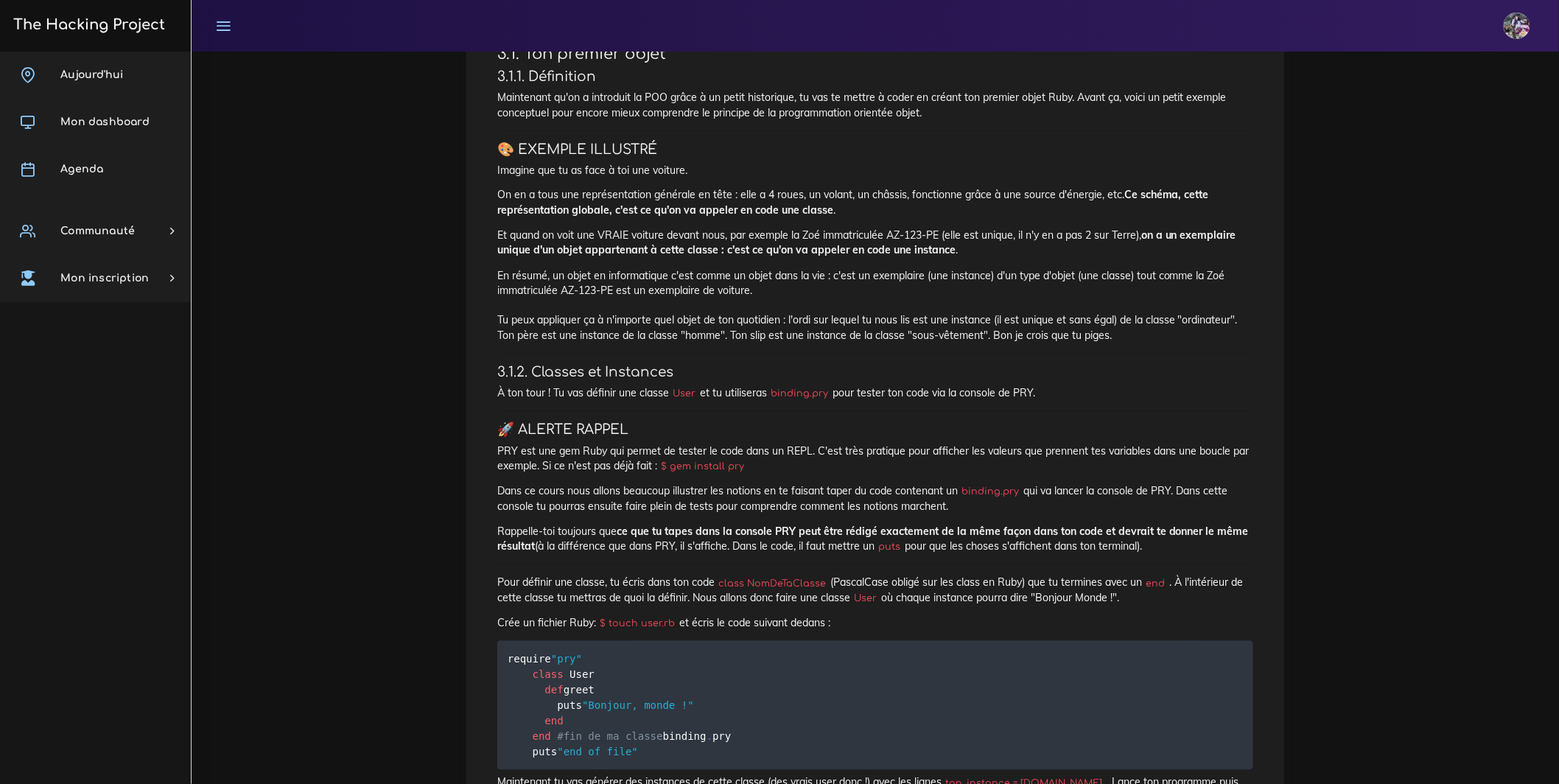
drag, startPoint x: 1118, startPoint y: 403, endPoint x: 1193, endPoint y: 407, distance: 75.1
click at [1193, 344] on p "En résumé, un objet en informatique c'est comme un objet dans la vie : c'est un…" at bounding box center [875, 306] width 756 height 74
drag, startPoint x: 1180, startPoint y: 422, endPoint x: 1025, endPoint y: 442, distance: 156.3
click at [1161, 344] on p "En résumé, un objet en informatique c'est comme un objet dans la vie : c'est un…" at bounding box center [875, 306] width 756 height 74
click at [671, 344] on p "En résumé, un objet en informatique c'est comme un objet dans la vie : c'est un…" at bounding box center [875, 306] width 756 height 74
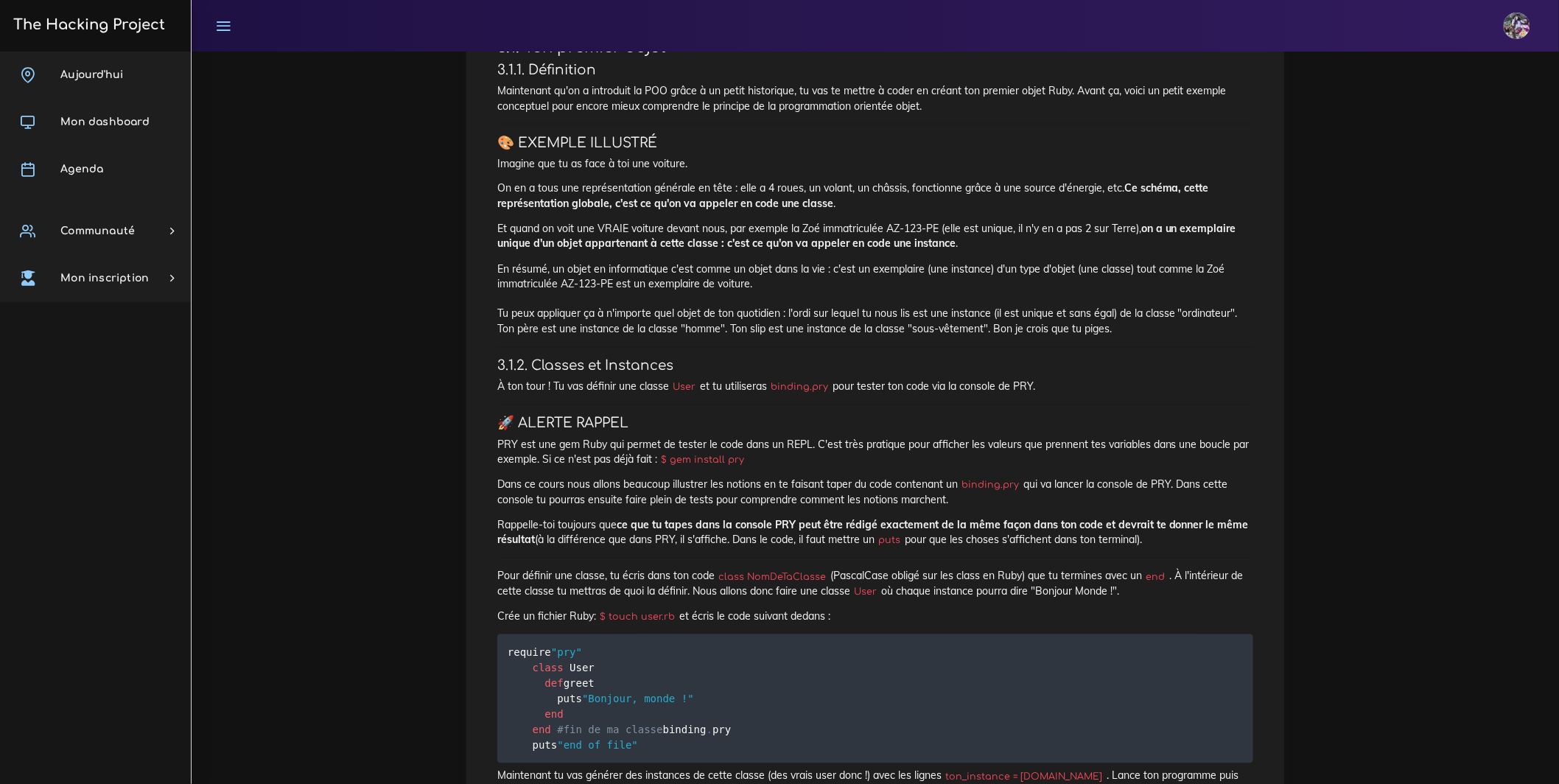
scroll to position [1126, 0]
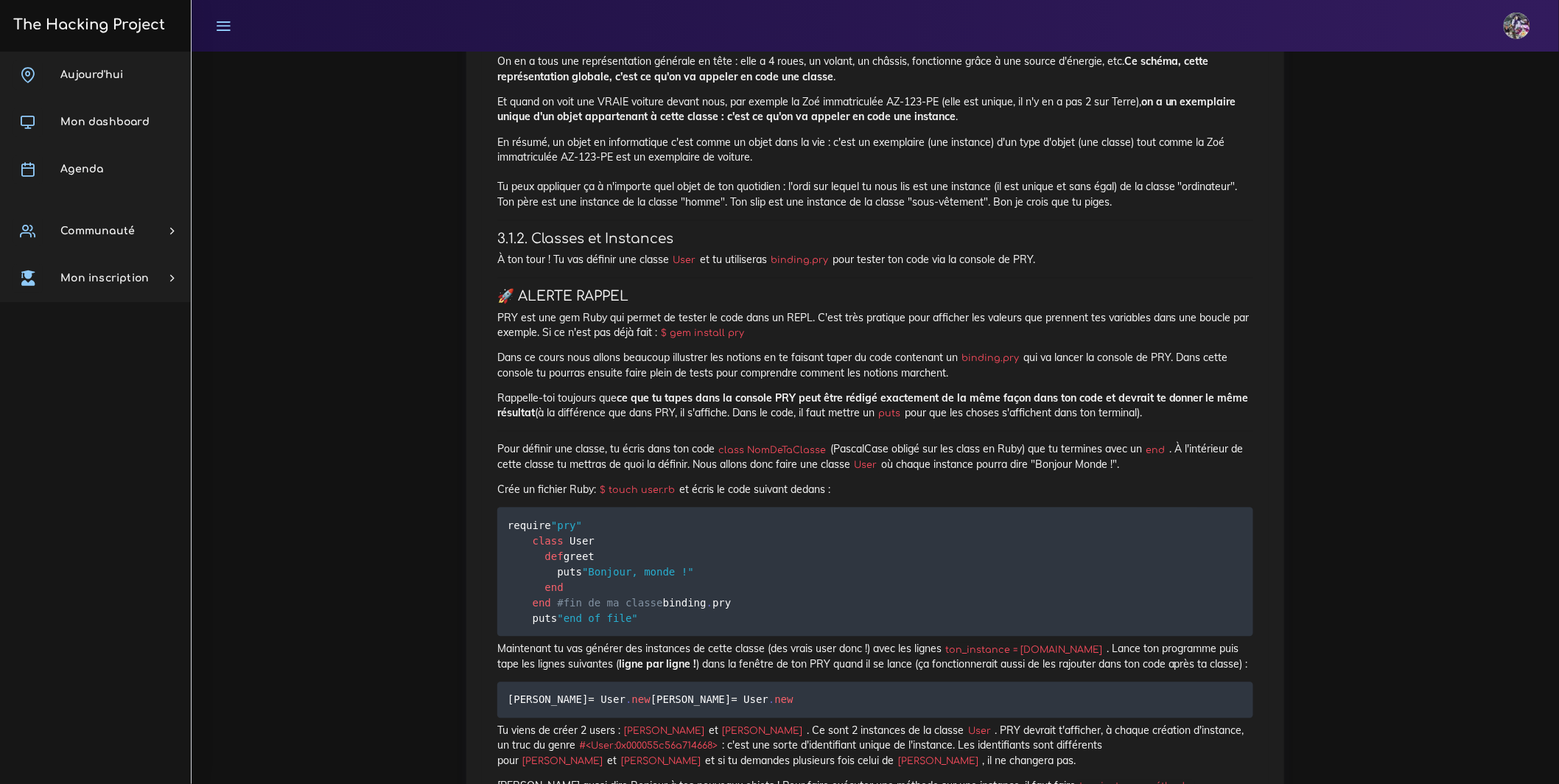
click at [698, 305] on h4 "🚀 ALERTE RAPPEL" at bounding box center [875, 297] width 756 height 17
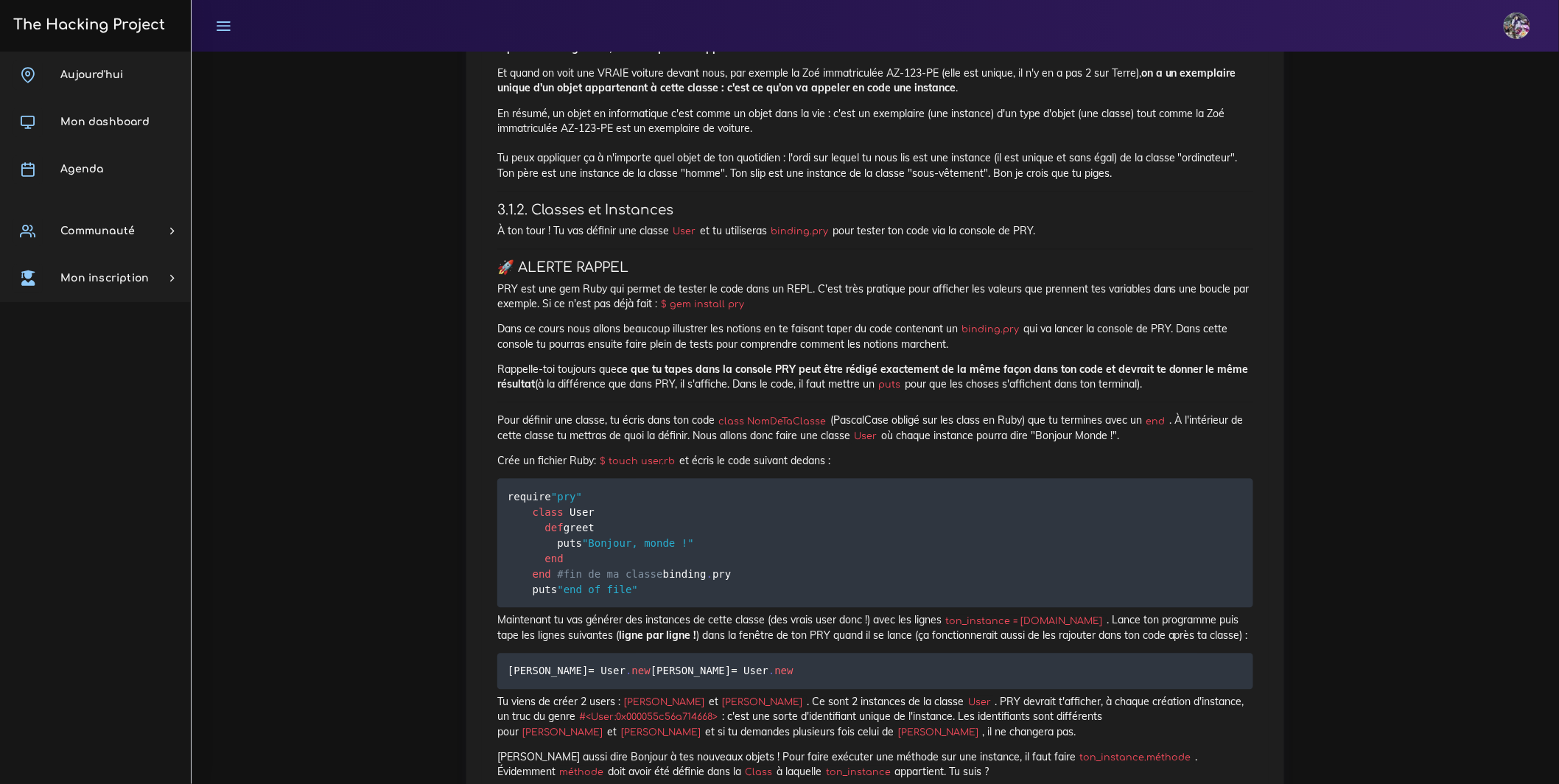
scroll to position [1158, 0]
drag, startPoint x: 1022, startPoint y: 552, endPoint x: 1059, endPoint y: 559, distance: 37.7
click at [905, 389] on code "puts" at bounding box center [890, 381] width 30 height 15
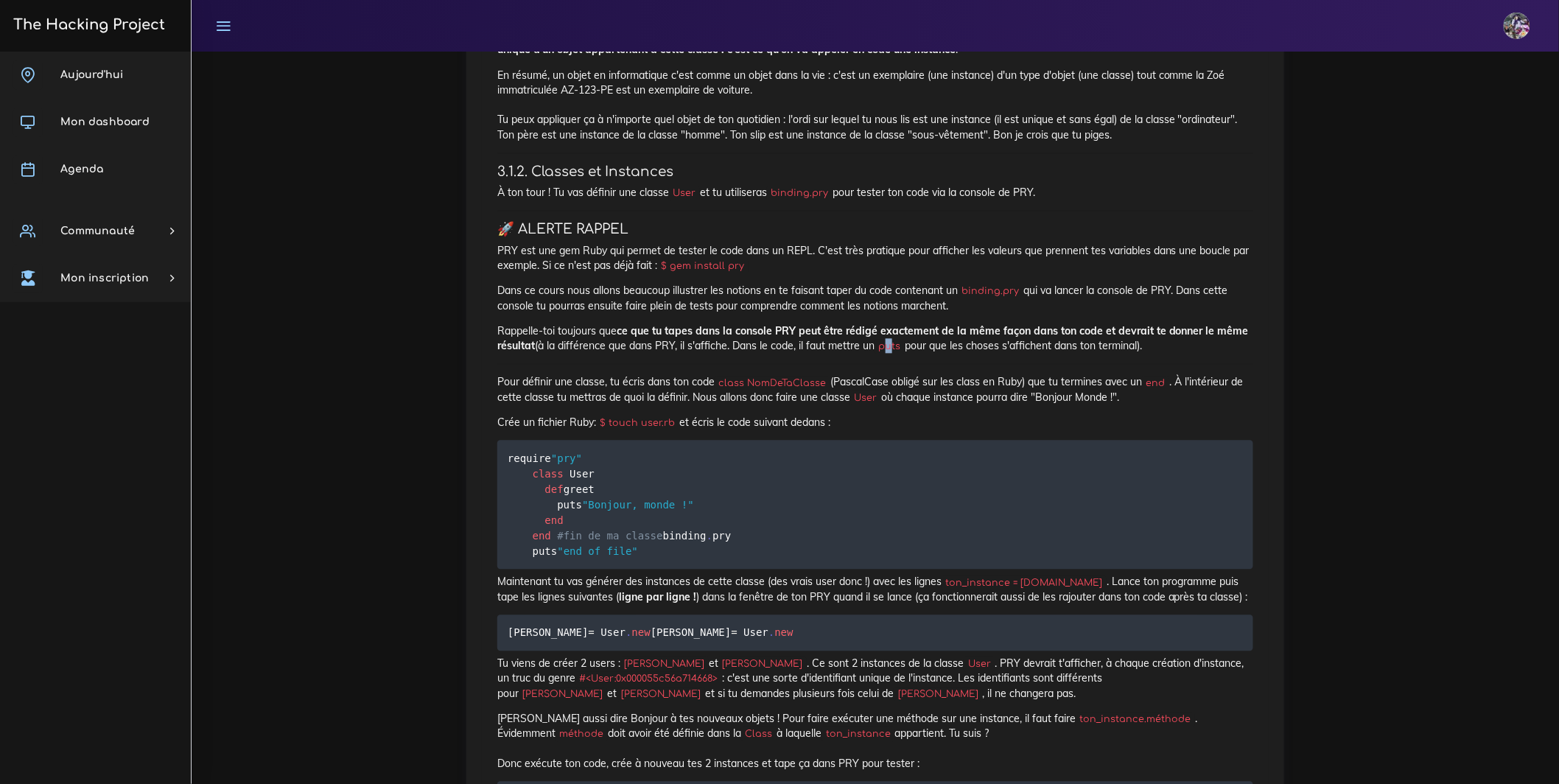
scroll to position [1286, 0]
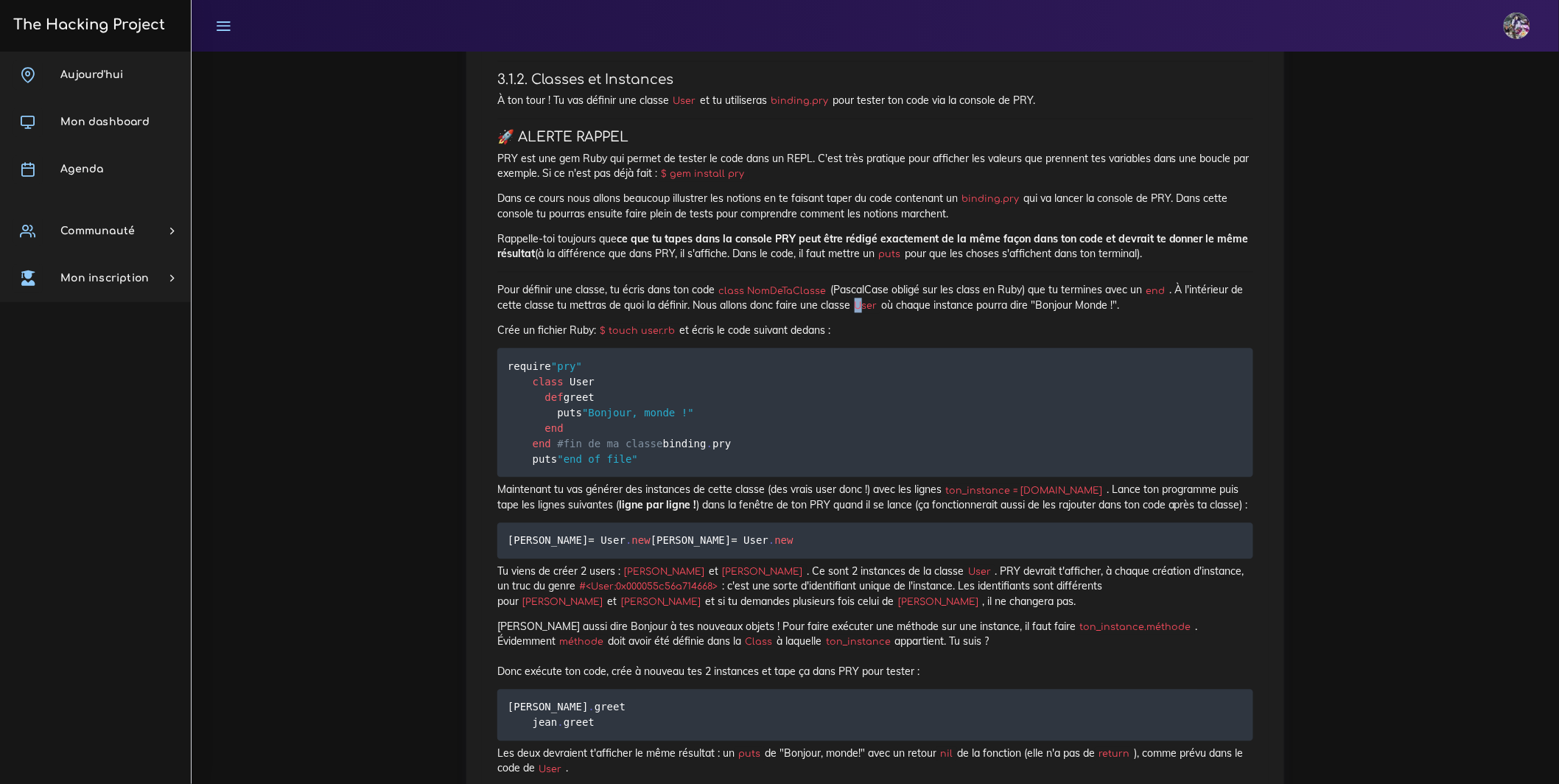
drag, startPoint x: 970, startPoint y: 499, endPoint x: 984, endPoint y: 499, distance: 14.0
click at [881, 313] on code "User" at bounding box center [865, 306] width 31 height 15
drag, startPoint x: 962, startPoint y: 508, endPoint x: 992, endPoint y: 509, distance: 30.0
click at [962, 312] on p "Pour définir une classe, tu écris dans ton code class NomDeTaClasse (PascalCase…" at bounding box center [875, 297] width 756 height 30
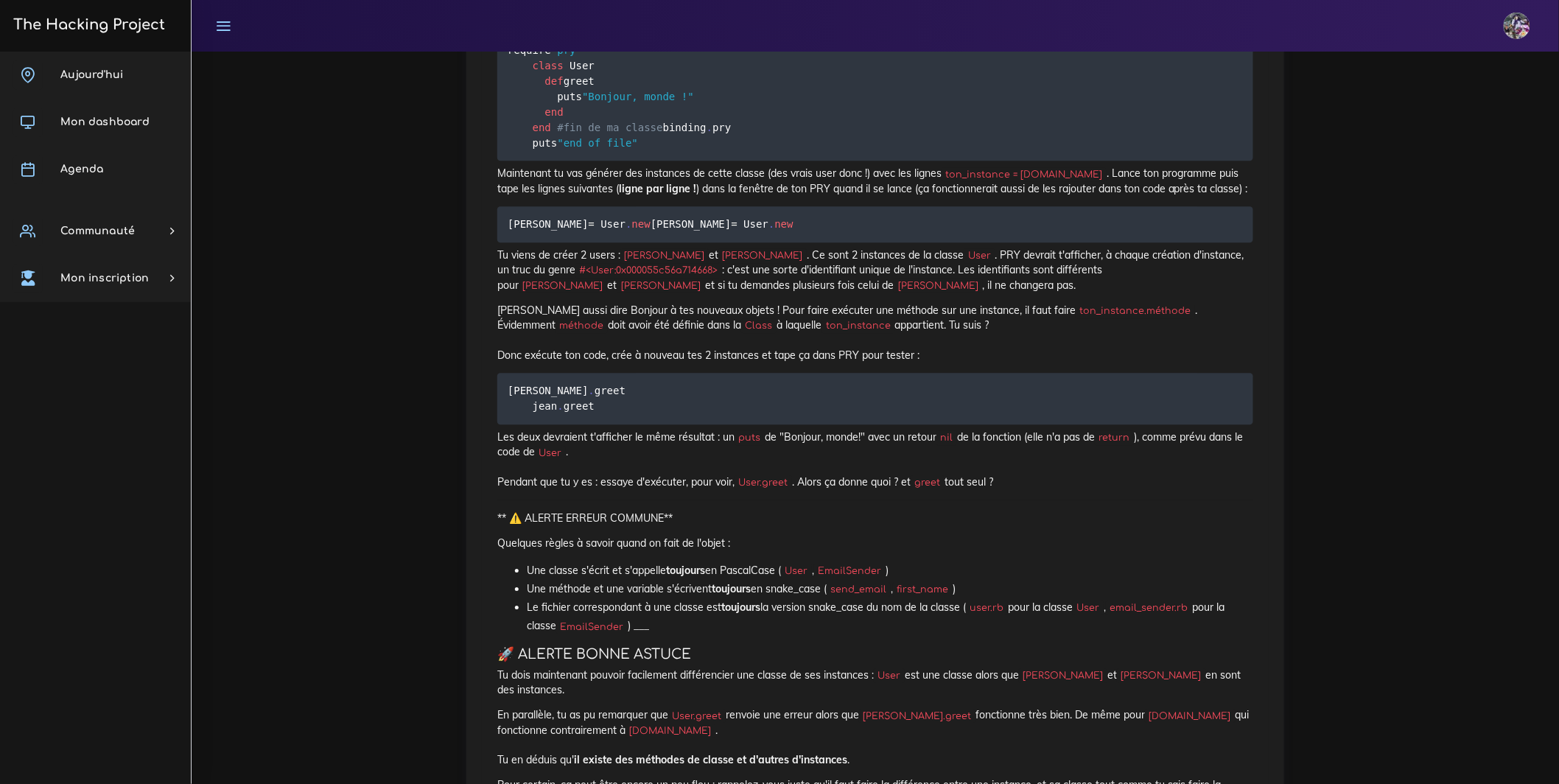
scroll to position [1619, 0]
